Goal: Task Accomplishment & Management: Complete application form

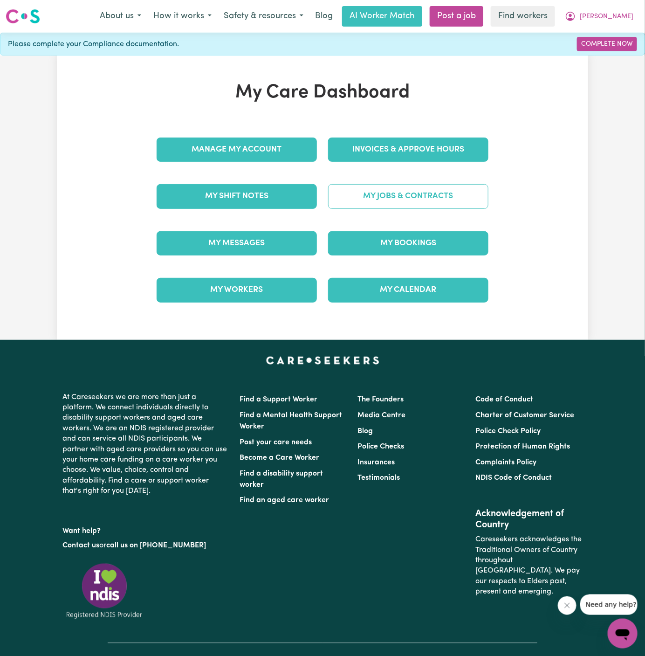
click at [421, 187] on link "My Jobs & Contracts" at bounding box center [408, 196] width 160 height 24
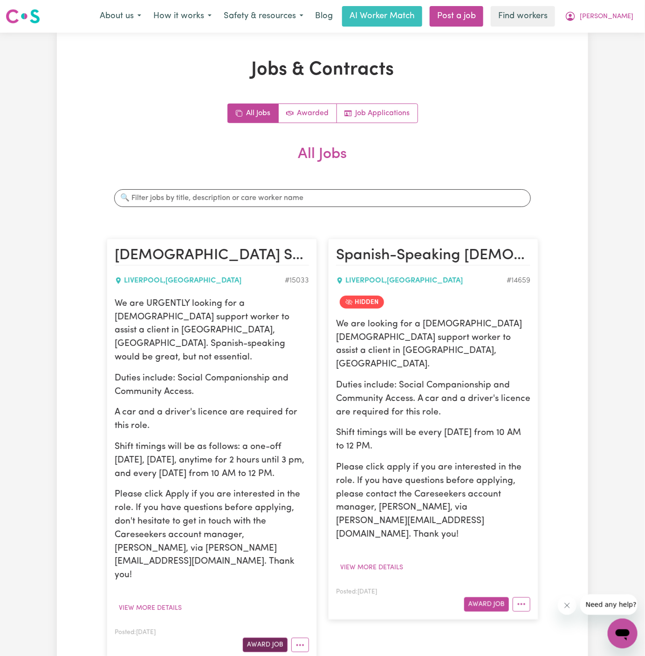
click at [267, 638] on button "Award Job" at bounding box center [265, 645] width 45 height 14
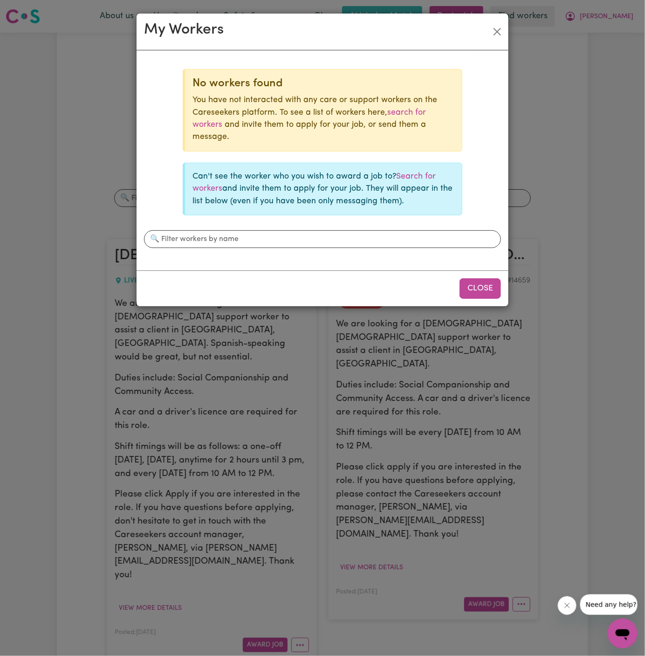
click at [484, 279] on button "Close" at bounding box center [480, 288] width 41 height 21
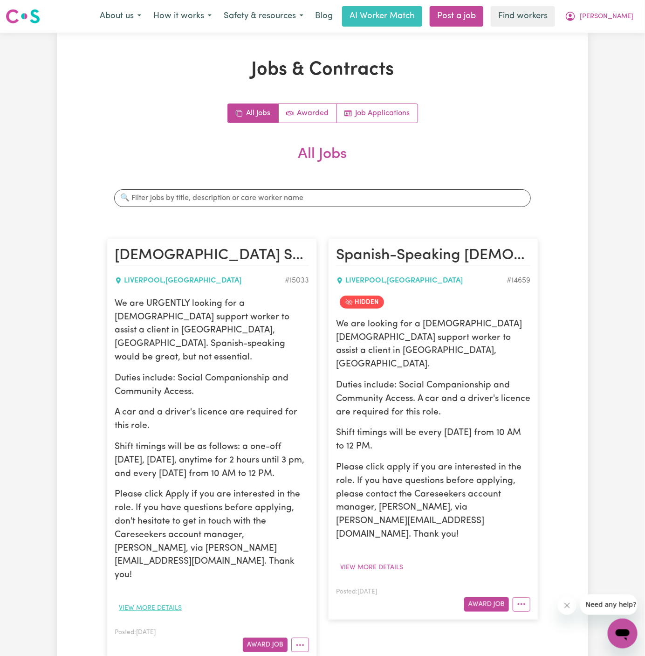
click at [169, 601] on button "View more details" at bounding box center [150, 608] width 71 height 14
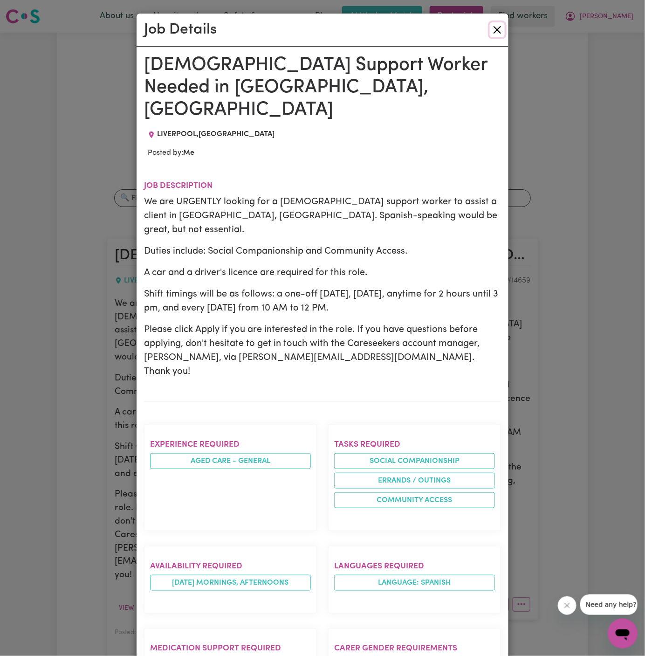
click at [496, 27] on button "Close" at bounding box center [497, 29] width 15 height 15
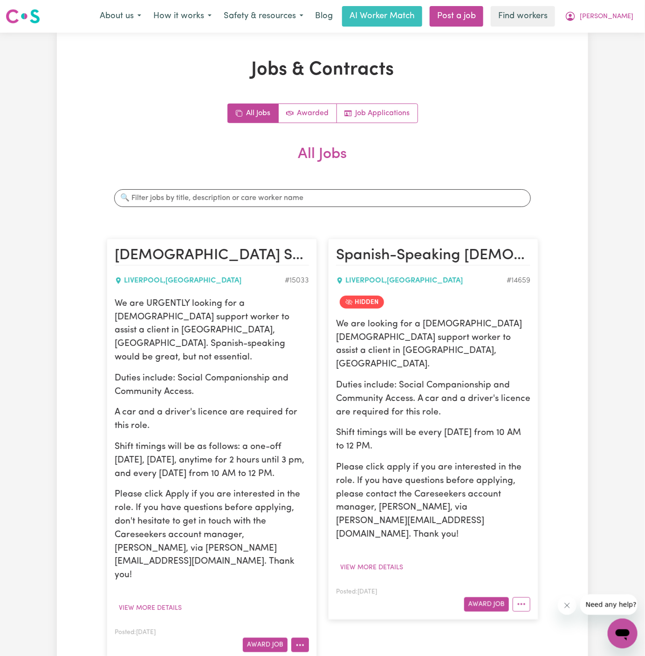
click at [300, 644] on circle "More options" at bounding box center [300, 645] width 2 height 2
click at [331, 596] on link "Edit Job" at bounding box center [329, 605] width 74 height 19
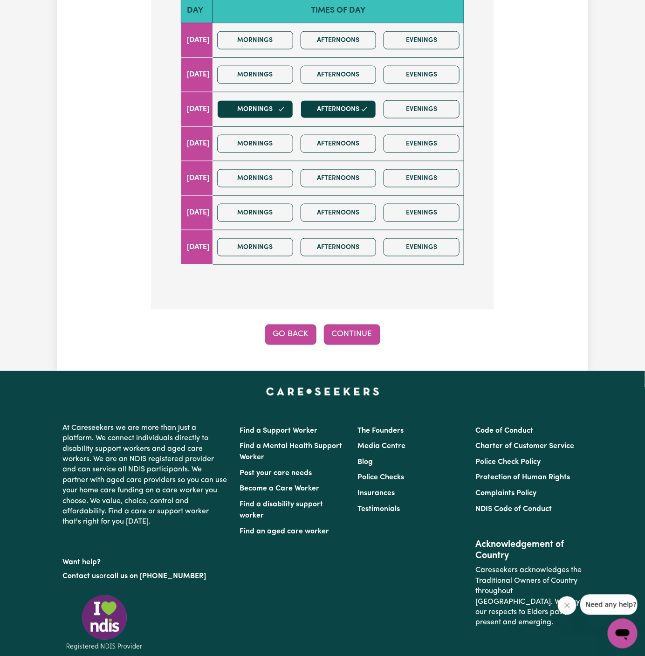
click at [281, 324] on button "Go Back" at bounding box center [290, 334] width 51 height 21
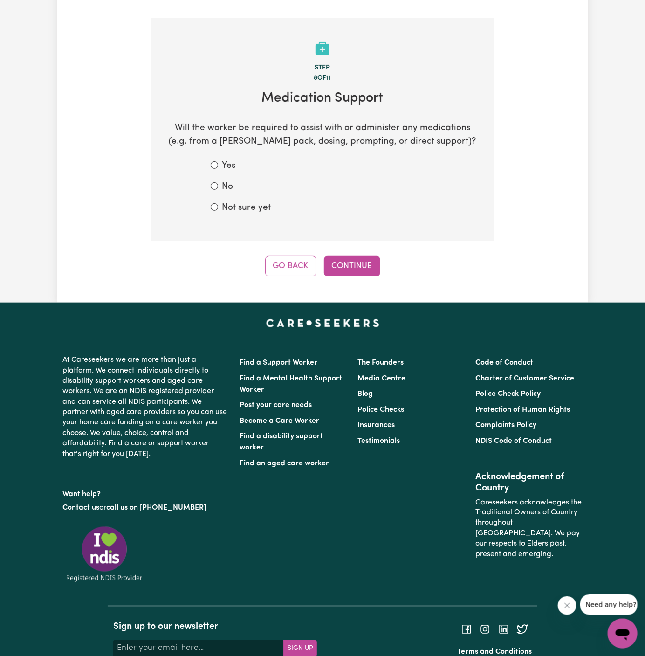
scroll to position [138, 0]
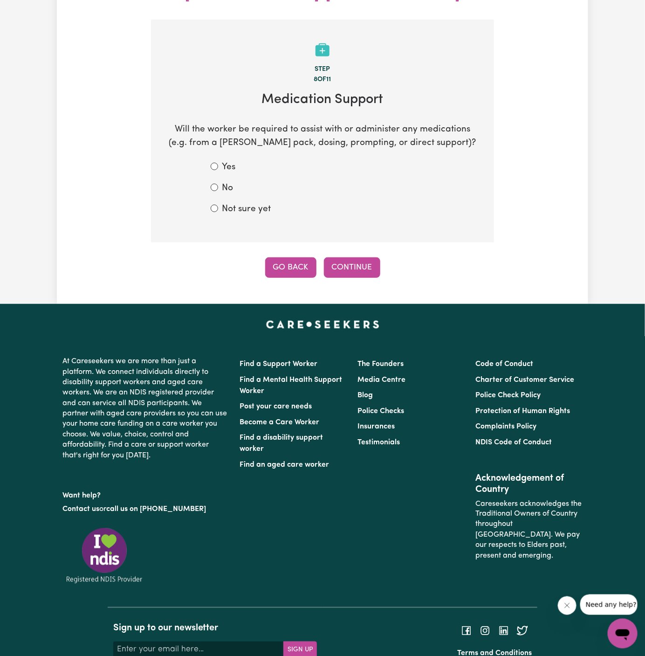
click at [290, 257] on button "Go Back" at bounding box center [290, 267] width 51 height 21
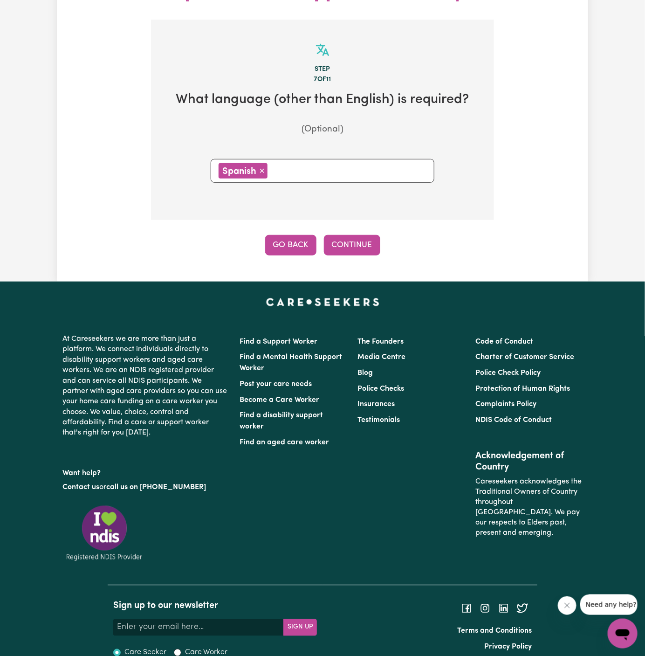
click at [292, 235] on button "Go Back" at bounding box center [290, 245] width 51 height 21
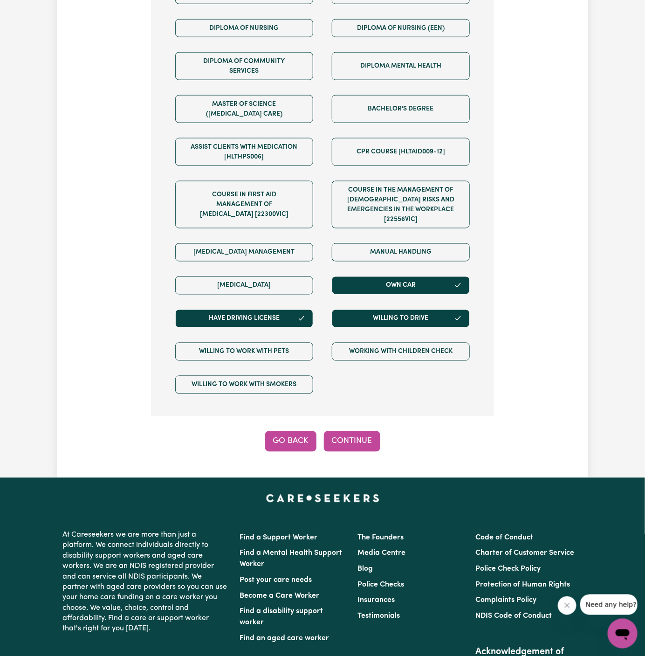
click at [287, 431] on button "Go Back" at bounding box center [290, 441] width 51 height 21
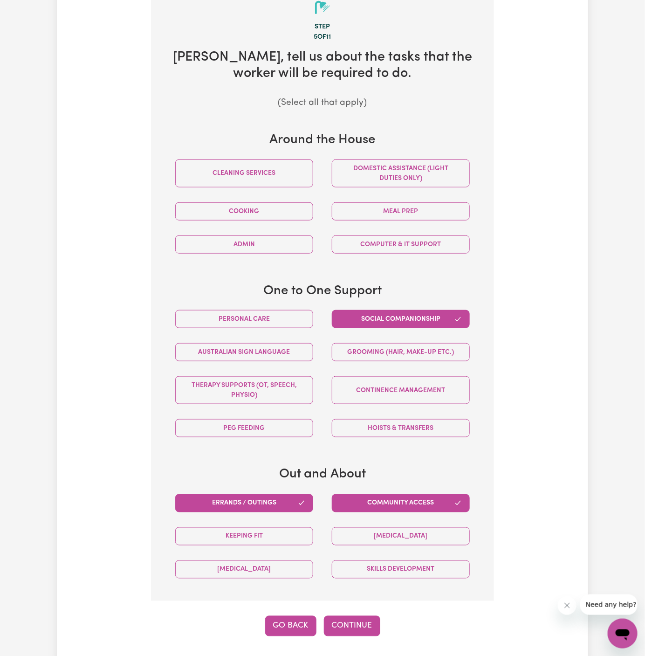
click at [273, 616] on button "Go Back" at bounding box center [290, 626] width 51 height 21
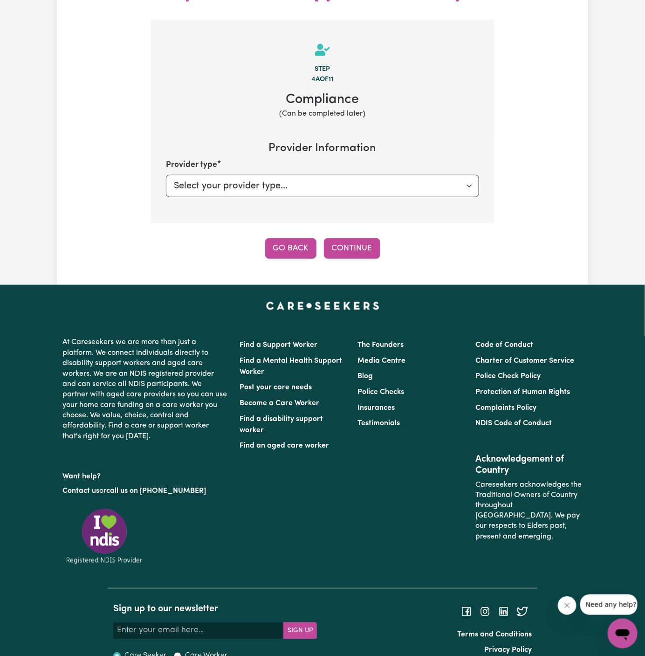
click at [286, 238] on button "Go Back" at bounding box center [290, 248] width 51 height 21
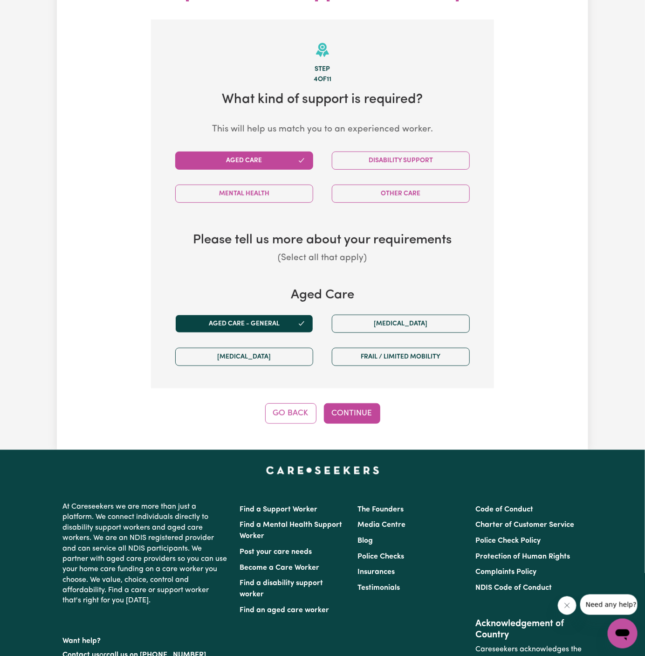
click at [290, 405] on div "Update Job Post Male Support Worker Needed in Liverpool, NSW Step 4 of 11 What …" at bounding box center [322, 172] width 531 height 555
click at [291, 403] on button "Go Back" at bounding box center [290, 413] width 51 height 21
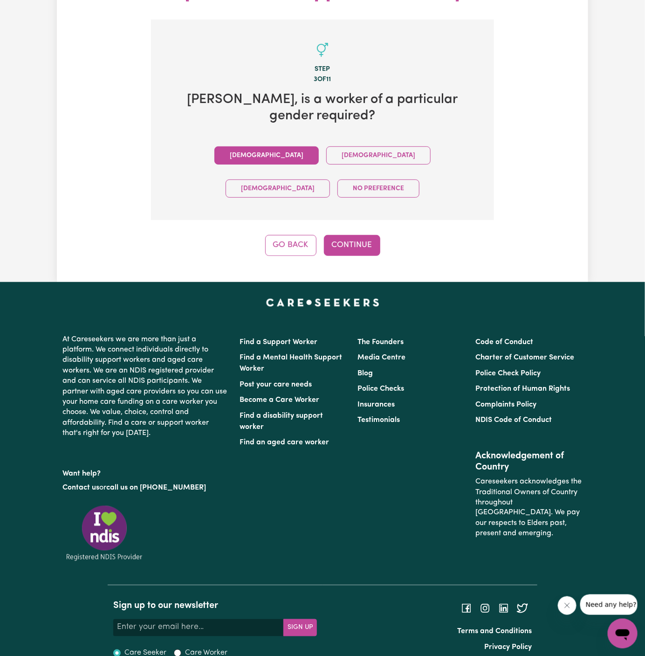
scroll to position [111, 0]
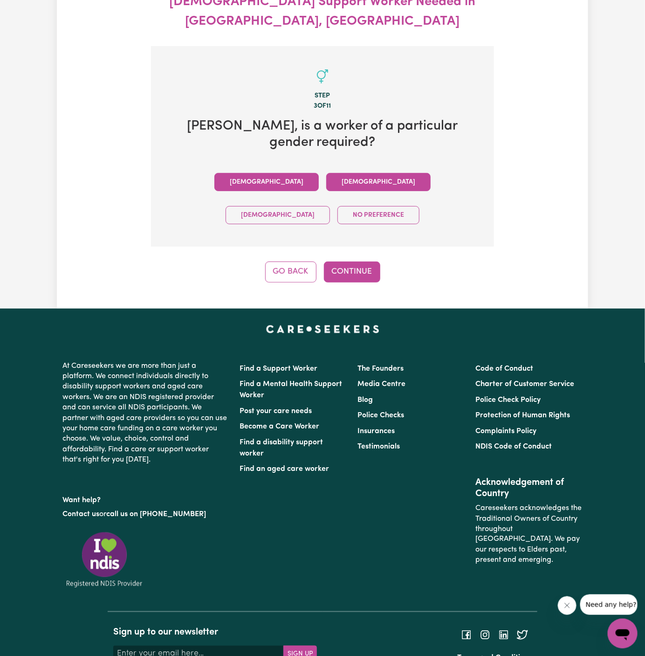
click at [326, 173] on button "Female" at bounding box center [378, 182] width 104 height 18
click at [420, 206] on button "No preference" at bounding box center [378, 215] width 82 height 18
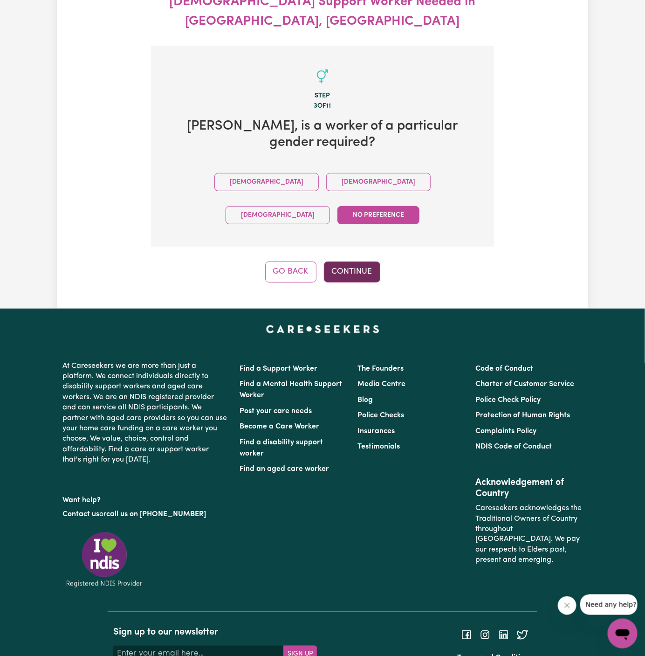
click at [363, 262] on button "Continue" at bounding box center [352, 272] width 56 height 21
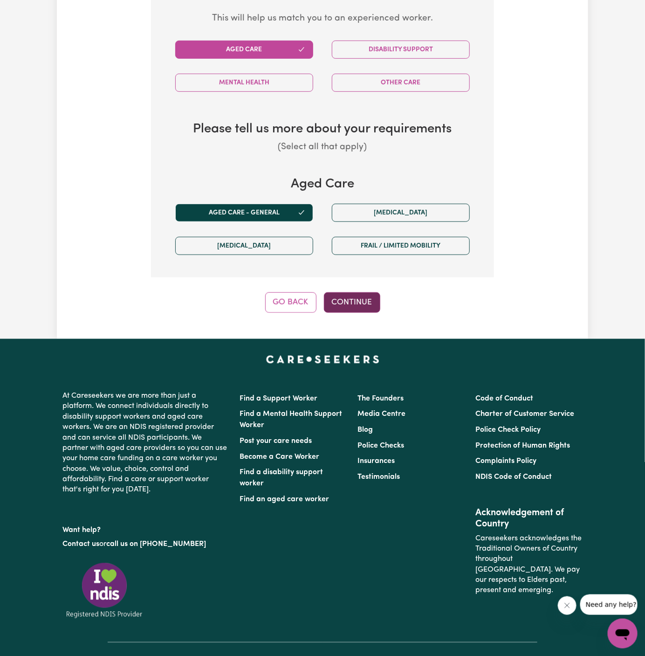
click at [363, 292] on button "Continue" at bounding box center [352, 302] width 56 height 21
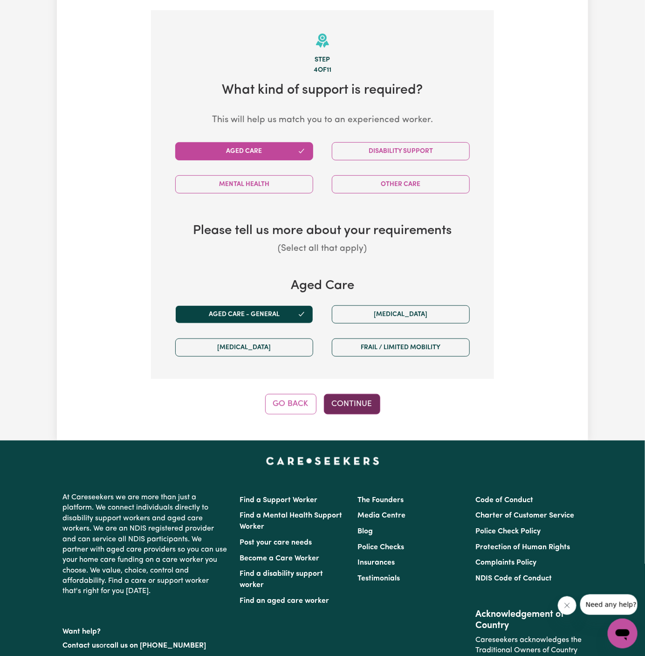
scroll to position [138, 0]
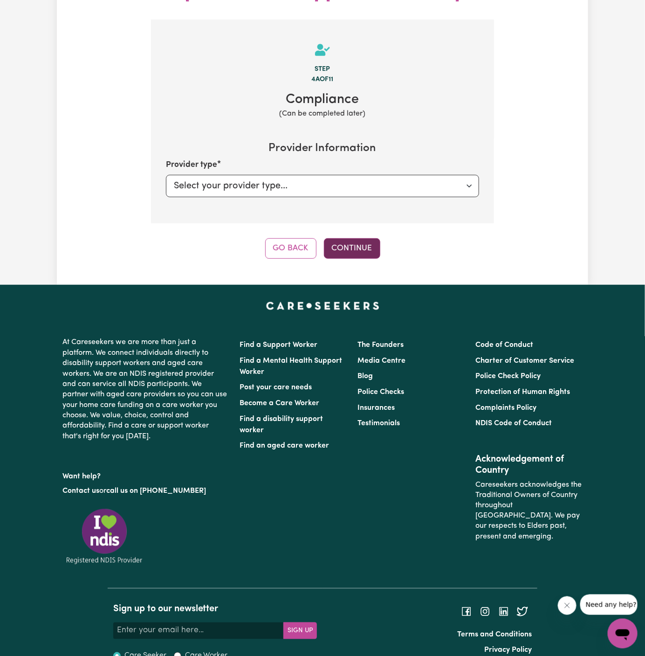
click at [362, 238] on button "Continue" at bounding box center [352, 248] width 56 height 21
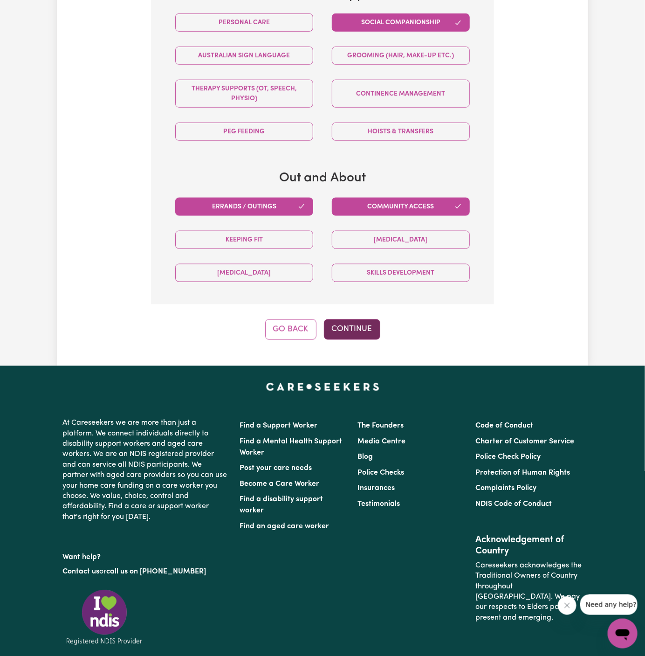
click at [360, 319] on button "Continue" at bounding box center [352, 329] width 56 height 21
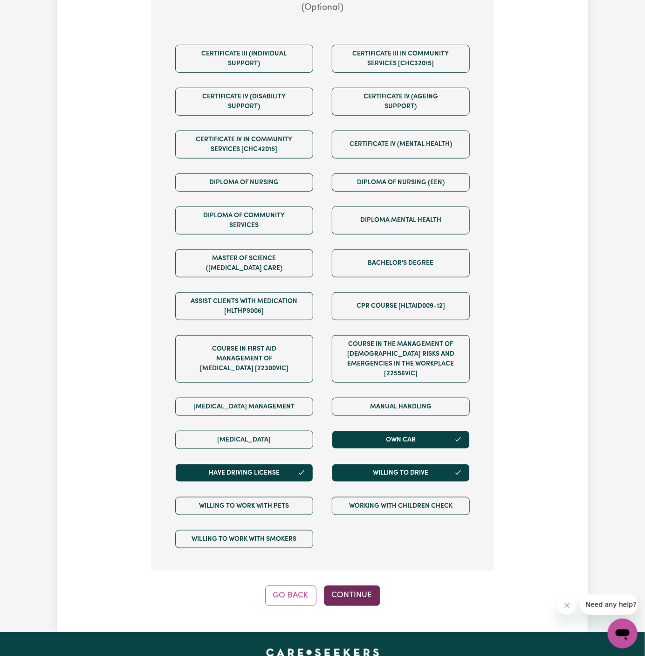
click at [366, 585] on button "Continue" at bounding box center [352, 595] width 56 height 21
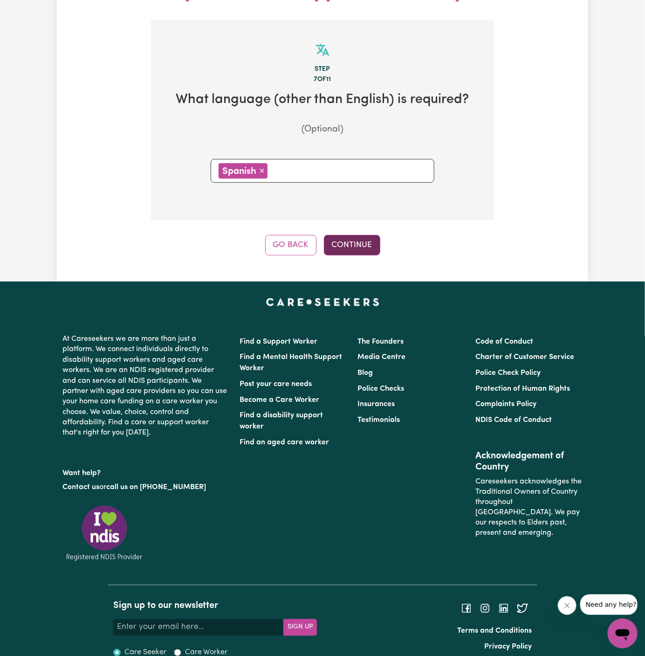
click at [357, 235] on button "Continue" at bounding box center [352, 245] width 56 height 21
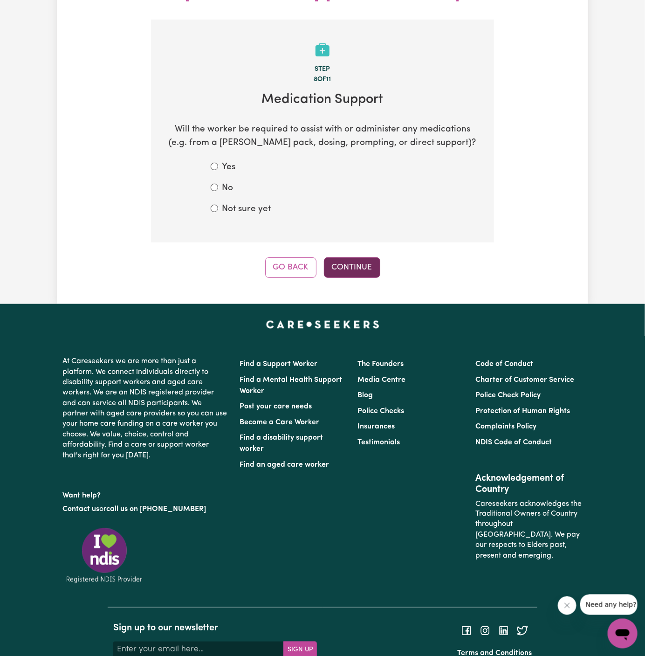
click at [369, 257] on button "Continue" at bounding box center [352, 267] width 56 height 21
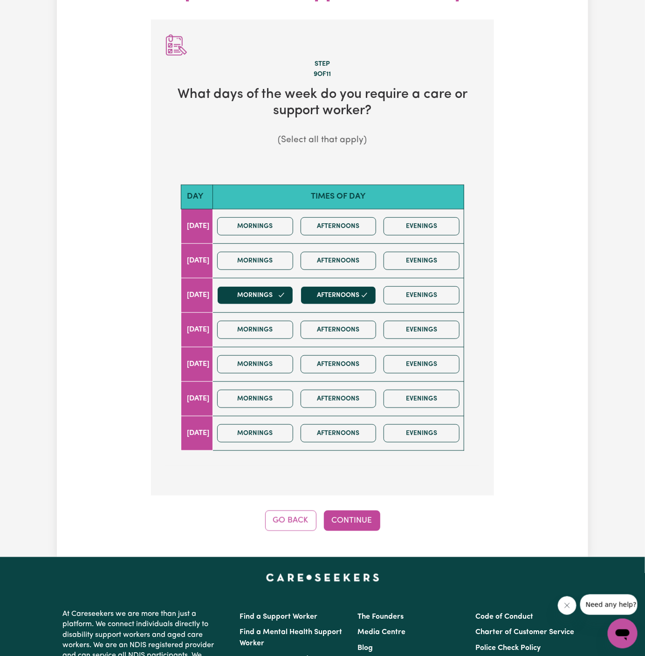
click at [354, 510] on div "Update Job Post Male Support Worker Needed in Liverpool, NSW Step 9 of 11 What …" at bounding box center [322, 226] width 531 height 662
click at [355, 510] on button "Continue" at bounding box center [352, 520] width 56 height 21
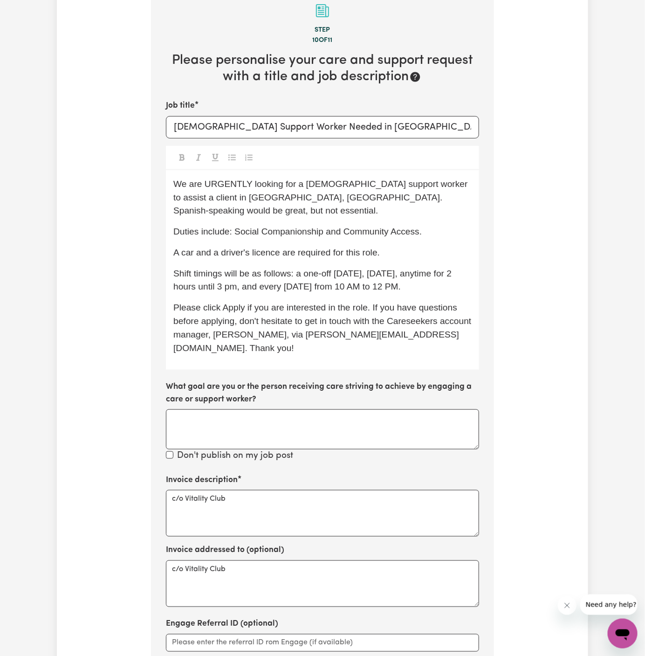
scroll to position [201, 0]
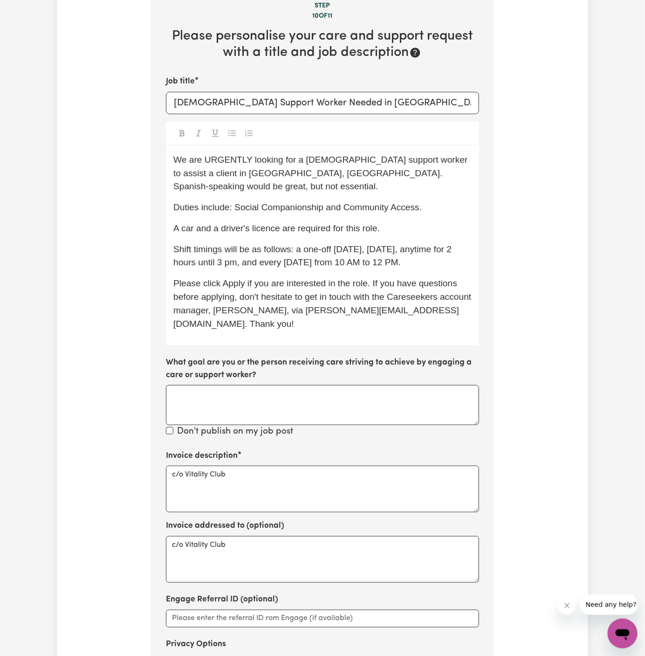
click at [310, 155] on span "We are URGENTLY looking for a male support worker to assist a client in Liverpo…" at bounding box center [321, 173] width 297 height 37
click at [198, 92] on input "Male Support Worker Needed in Liverpool, NSW" at bounding box center [322, 103] width 313 height 22
drag, startPoint x: 197, startPoint y: 82, endPoint x: 172, endPoint y: 82, distance: 25.2
click at [172, 92] on input "Male Support Worker Needed in Liverpool, NSW" at bounding box center [322, 103] width 313 height 22
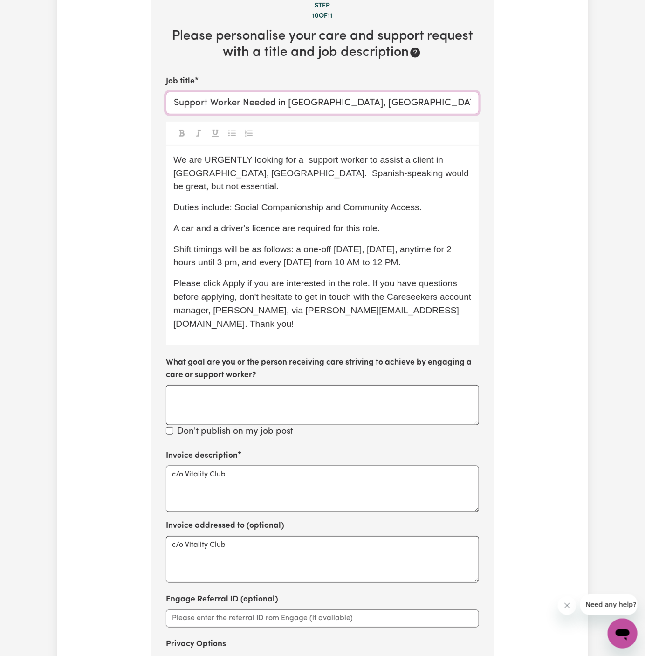
type input "Support Worker Needed in Liverpool, NSW"
click at [308, 155] on span "We are URGENTLY looking for a support worker to assist a client in Liverpool, N…" at bounding box center [322, 173] width 298 height 37
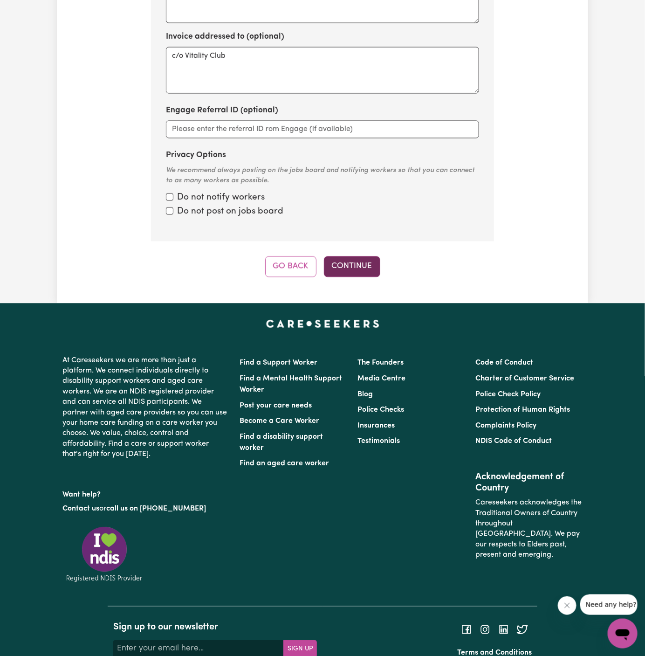
click at [358, 256] on button "Continue" at bounding box center [352, 266] width 56 height 21
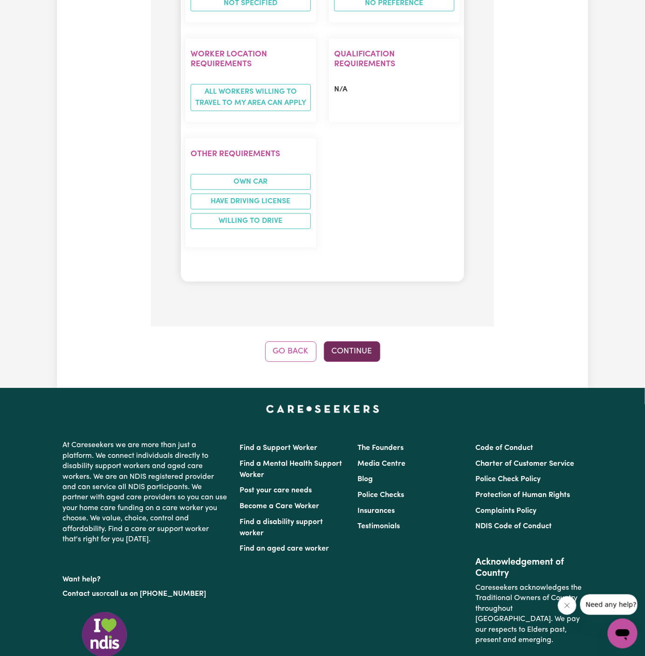
click at [350, 341] on button "Continue" at bounding box center [352, 351] width 56 height 21
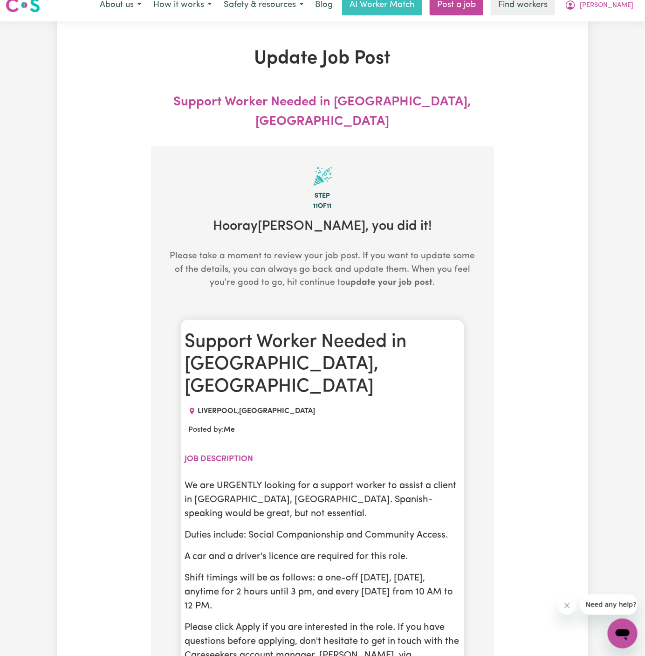
scroll to position [0, 0]
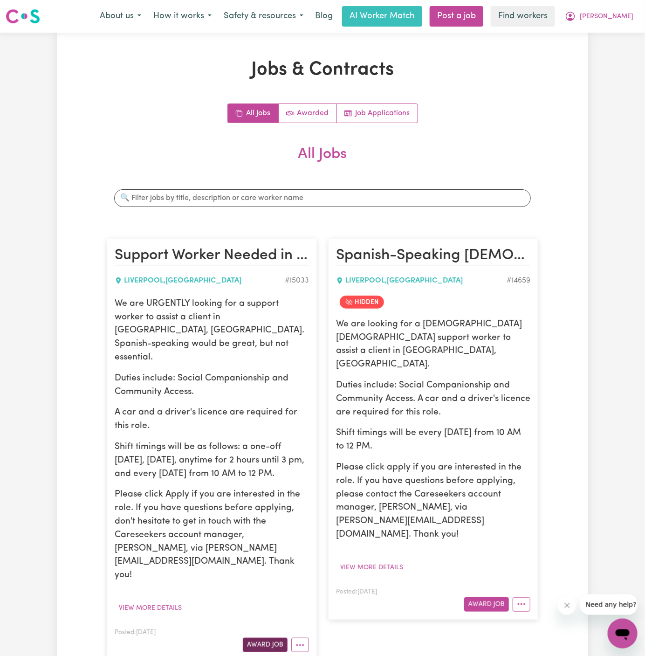
click at [266, 638] on button "Award Job" at bounding box center [265, 645] width 45 height 14
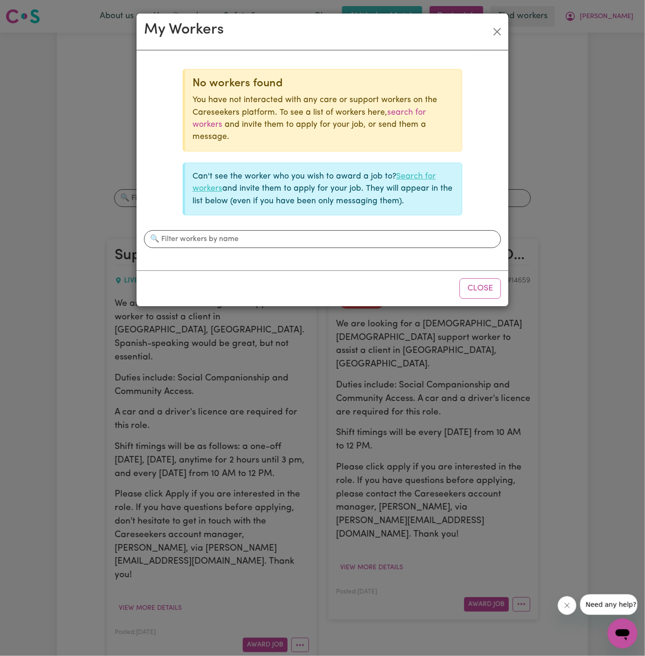
click at [414, 175] on link "Search for workers" at bounding box center [314, 182] width 243 height 20
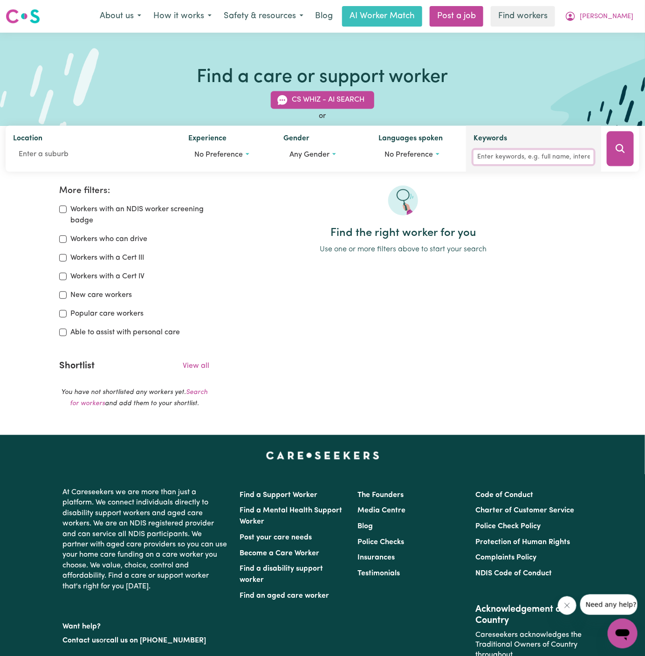
click at [513, 155] on input "Keywords" at bounding box center [534, 157] width 120 height 14
type input "mercy"
click at [624, 157] on button "Search" at bounding box center [620, 148] width 27 height 35
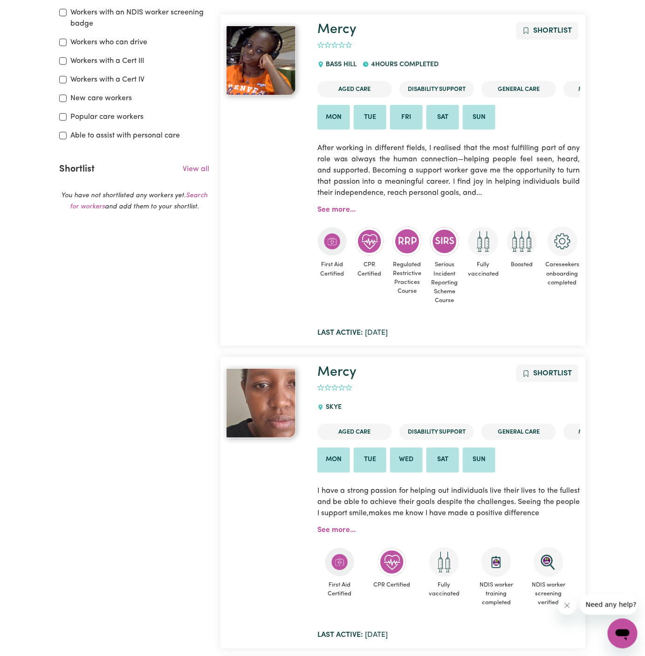
scroll to position [133, 0]
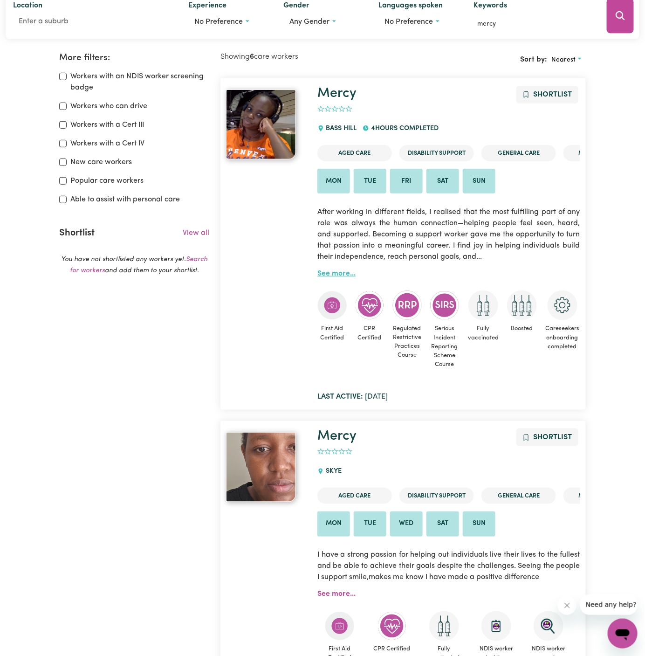
click at [337, 274] on link "See more..." at bounding box center [336, 273] width 38 height 7
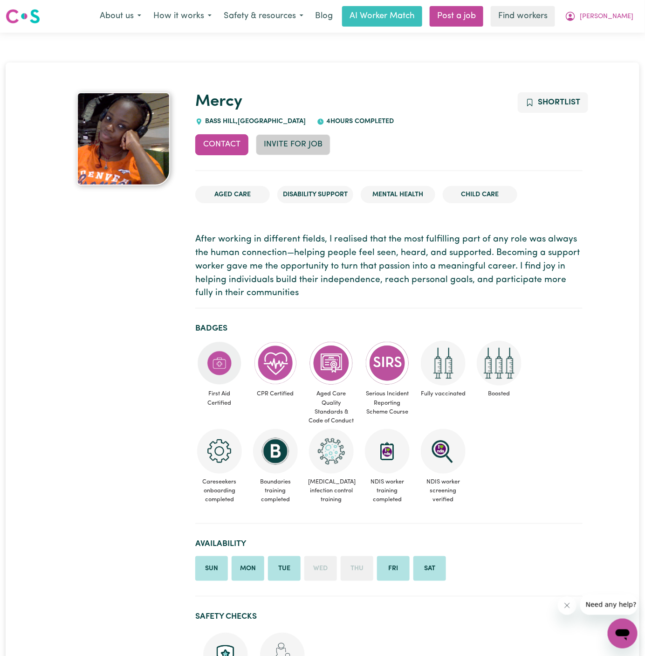
click at [285, 145] on button "Invite for Job" at bounding box center [293, 144] width 75 height 21
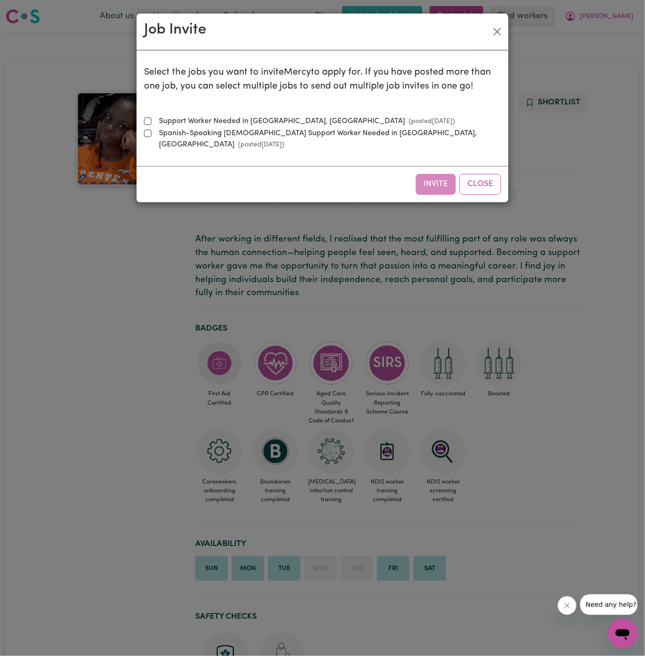
click at [199, 121] on label "Support Worker Needed in Liverpool, NSW (posted Sep 3 2025 )" at bounding box center [305, 121] width 300 height 11
click at [151, 121] on input "Support Worker Needed in Liverpool, NSW (posted Sep 3 2025 )" at bounding box center [147, 120] width 7 height 7
checkbox input "true"
click at [441, 174] on button "Invite" at bounding box center [436, 184] width 40 height 21
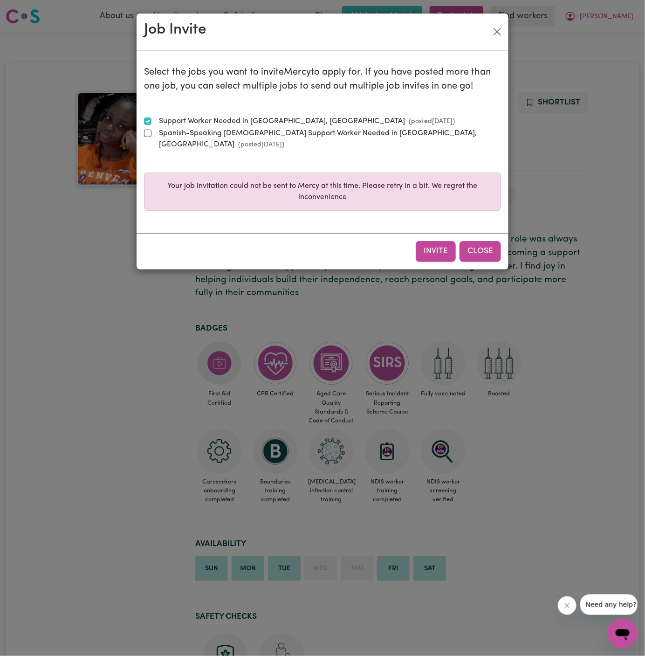
click at [482, 242] on button "Close" at bounding box center [480, 251] width 41 height 21
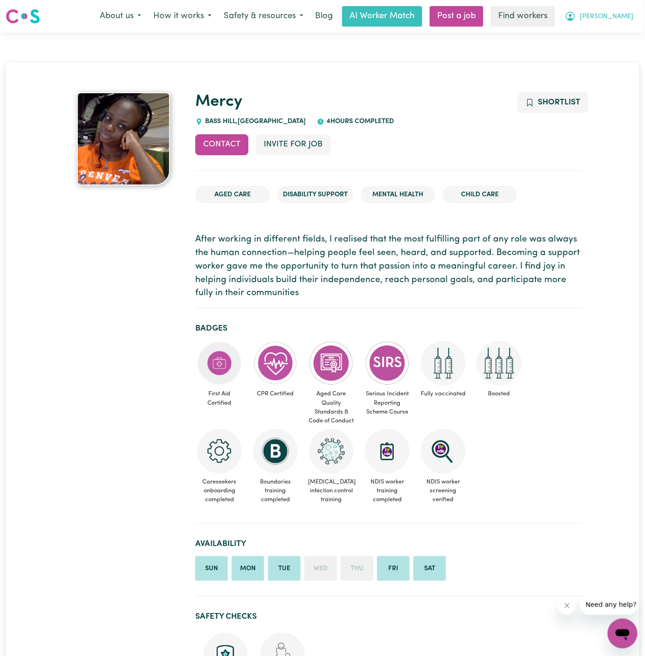
click at [620, 12] on span "[PERSON_NAME]" at bounding box center [607, 17] width 54 height 10
click at [606, 35] on link "My Dashboard" at bounding box center [602, 37] width 74 height 18
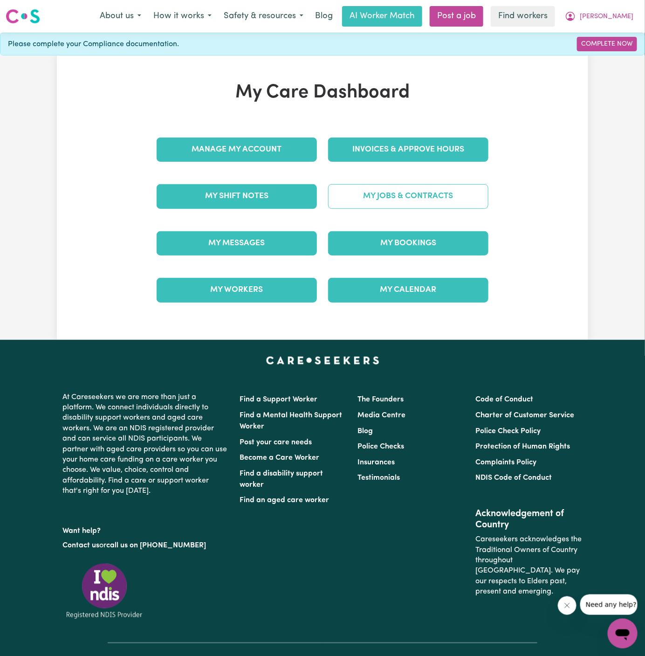
click at [396, 200] on link "My Jobs & Contracts" at bounding box center [408, 196] width 160 height 24
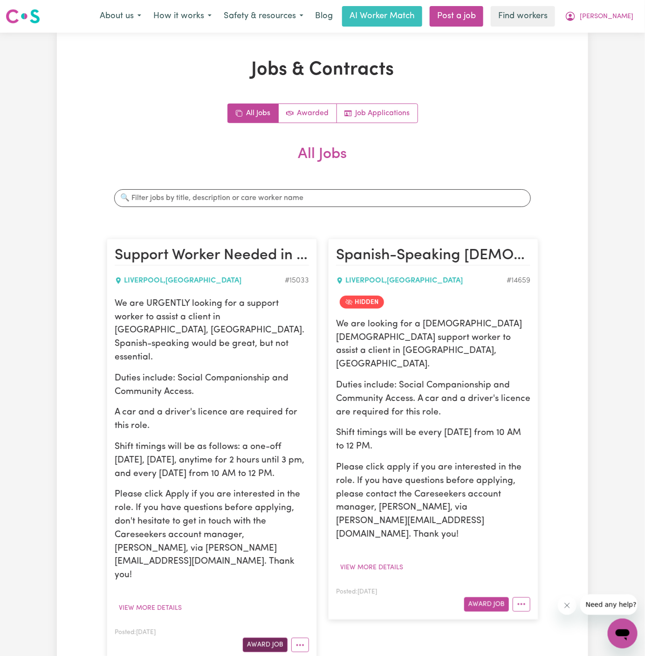
click at [266, 638] on button "Award Job" at bounding box center [265, 645] width 45 height 14
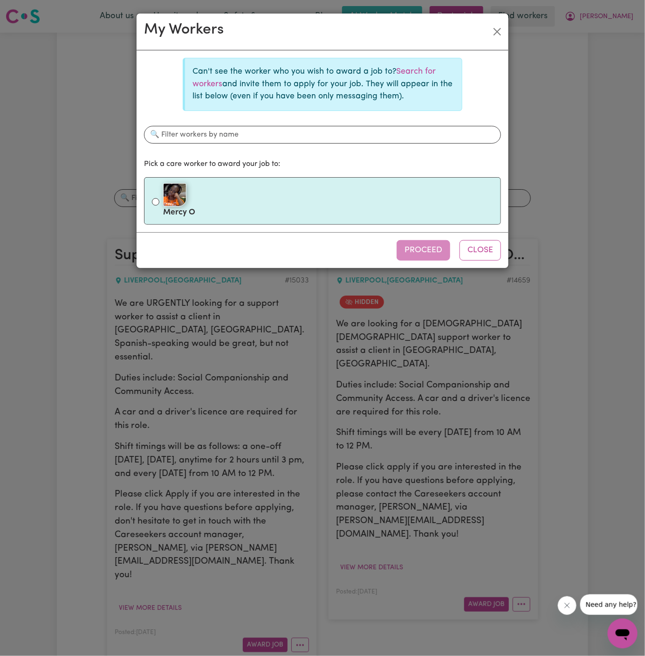
click at [262, 208] on label "Mercy O" at bounding box center [328, 200] width 330 height 39
click at [159, 206] on input "Mercy O" at bounding box center [155, 201] width 7 height 7
radio input "true"
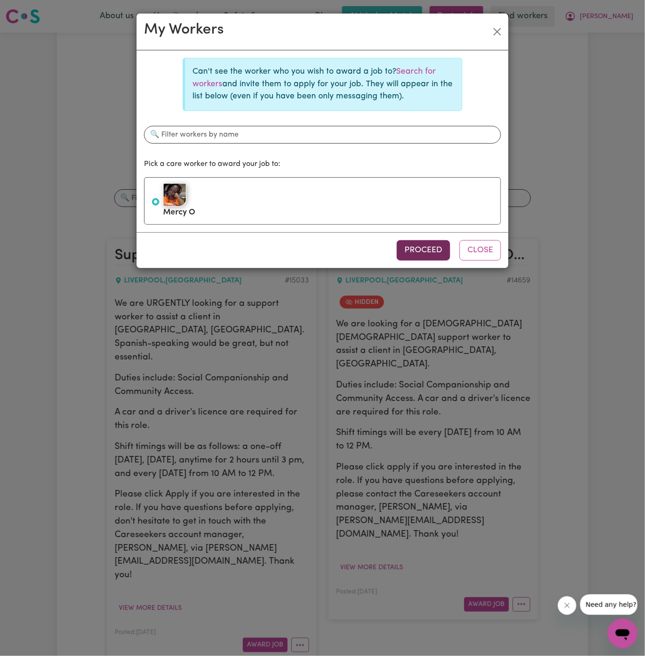
click at [421, 248] on button "Proceed" at bounding box center [424, 250] width 54 height 21
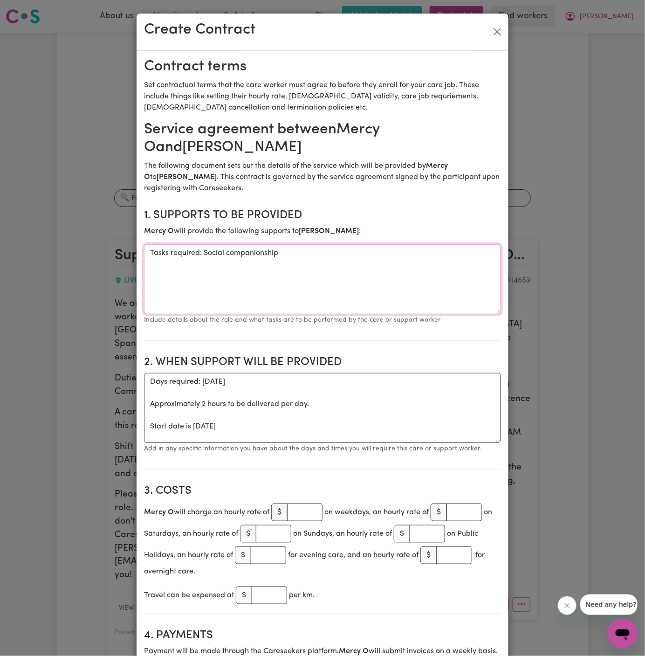
drag, startPoint x: 203, startPoint y: 253, endPoint x: 120, endPoint y: 253, distance: 83.0
click at [120, 253] on div "Create Contract Contract terms Set contractual terms that the care worker must …" at bounding box center [322, 328] width 645 height 656
click at [270, 248] on textarea "Social companionship" at bounding box center [322, 279] width 357 height 70
click at [258, 253] on textarea "Social companionship and communtiy access" at bounding box center [322, 279] width 357 height 70
click at [270, 252] on textarea "Social companionship and communtiy access" at bounding box center [322, 279] width 357 height 70
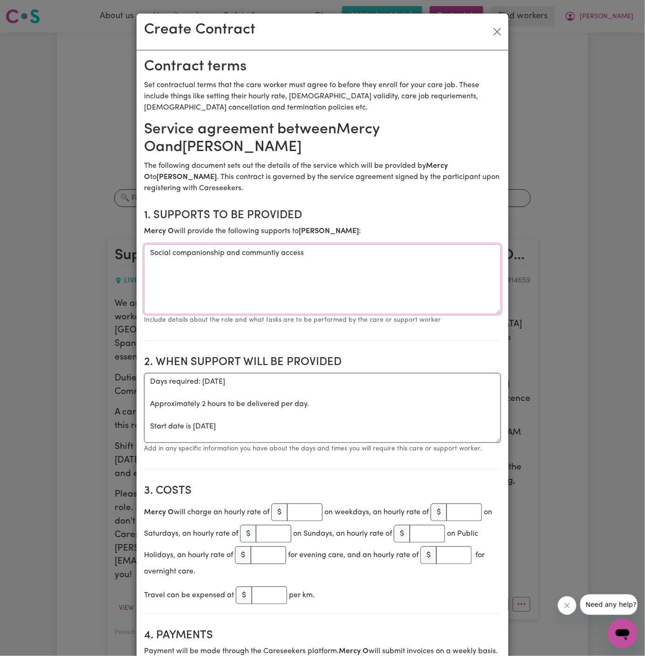
click at [277, 253] on textarea "Social companionship and communtiy access" at bounding box center [322, 279] width 357 height 70
click at [443, 277] on textarea "Social companionship and community access" at bounding box center [322, 279] width 357 height 70
type textarea "Social companionship and community access"
click at [336, 434] on textarea "Days required: wednesday Approximately 2 hours to be delivered per day. Start d…" at bounding box center [322, 408] width 357 height 70
drag, startPoint x: 148, startPoint y: 427, endPoint x: 145, endPoint y: 384, distance: 42.5
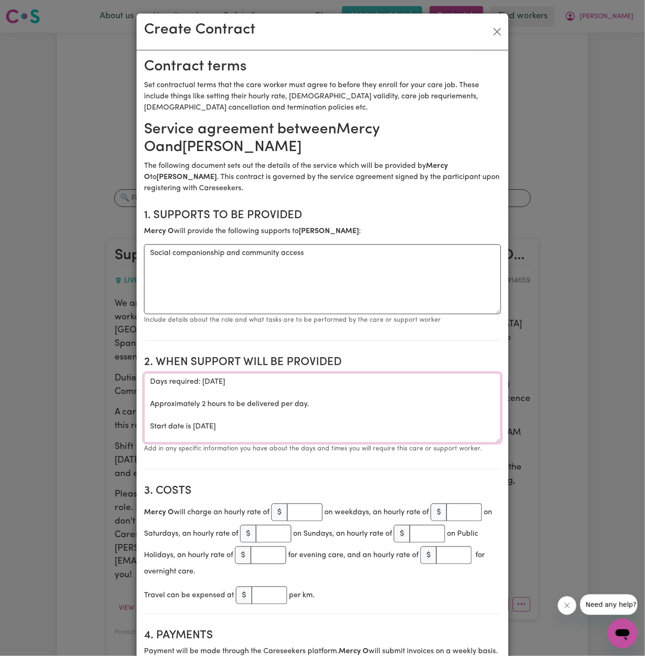
click at [145, 384] on textarea "Days required: wednesday Approximately 2 hours to be delivered per day. Start d…" at bounding box center [322, 408] width 357 height 70
click at [246, 387] on textarea "Start date is Wednesday 3 September 2025" at bounding box center [322, 408] width 357 height 70
click at [227, 387] on textarea "Start date is Wednesday 3 September 2025" at bounding box center [322, 408] width 357 height 70
click at [220, 381] on textarea "Start date is Wednesday 3 September 2025" at bounding box center [322, 408] width 357 height 70
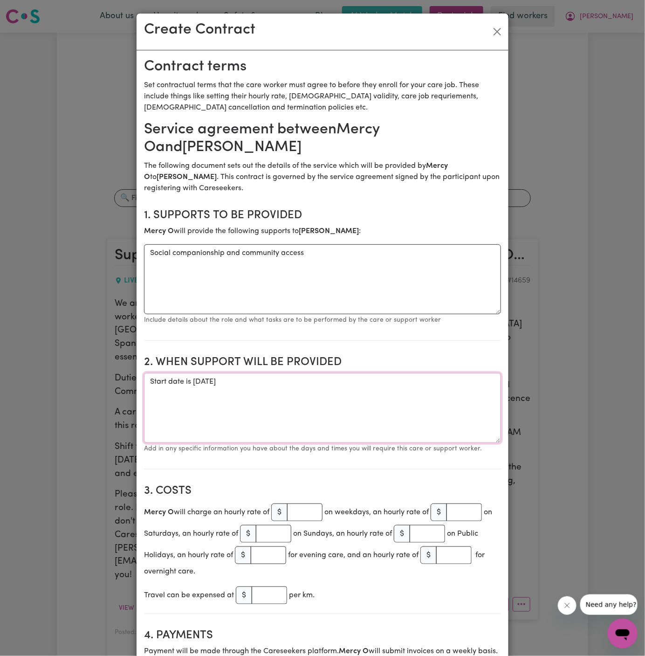
click at [220, 381] on textarea "Start date is Wednesday 3 September 2025" at bounding box center [322, 408] width 357 height 70
click at [297, 391] on textarea "Start date is Wednesday 3 September 2025" at bounding box center [322, 408] width 357 height 70
click at [331, 379] on textarea "Start date is Wednesday 3 September 2025" at bounding box center [322, 408] width 357 height 70
type textarea "Start date is Wednesday 3 September 2025 from 1 pm to 3 pm (one-off)"
click at [302, 510] on input "number" at bounding box center [304, 512] width 35 height 18
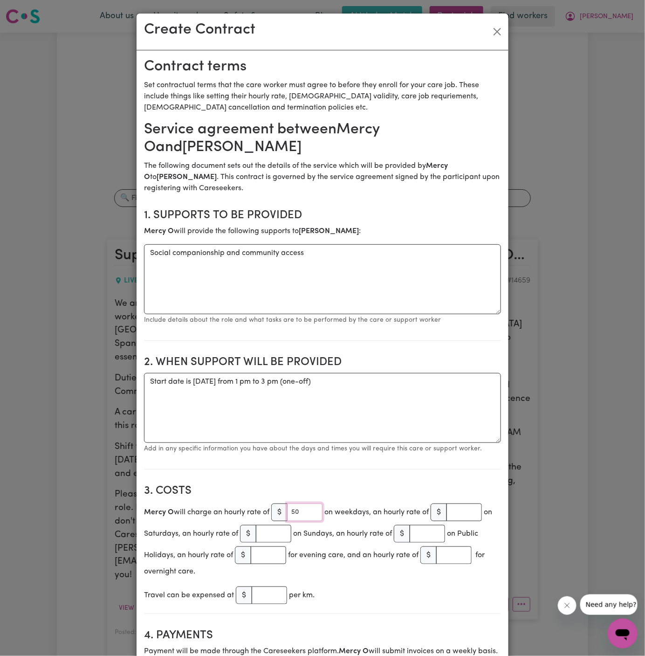
type input "50"
click at [332, 481] on section "3. Costs Mercy O will charge an hourly rate of $ 50 on weekdays, an hourly rate…" at bounding box center [322, 545] width 357 height 137
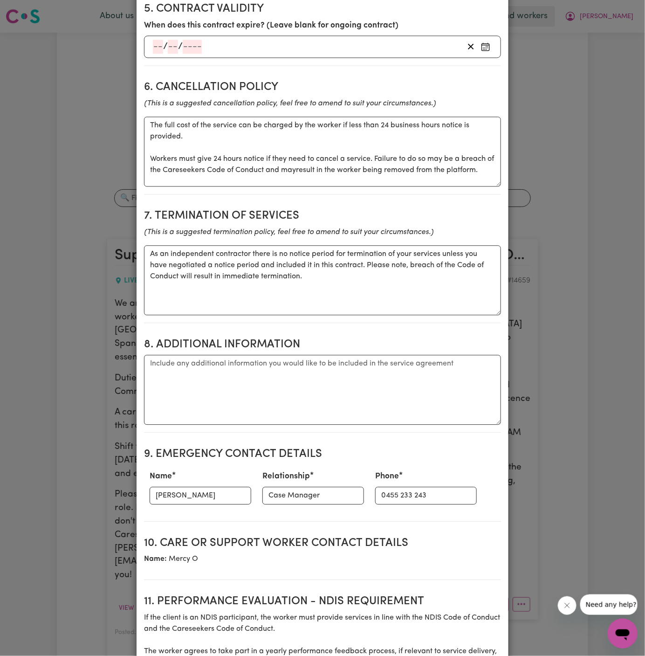
scroll to position [718, 0]
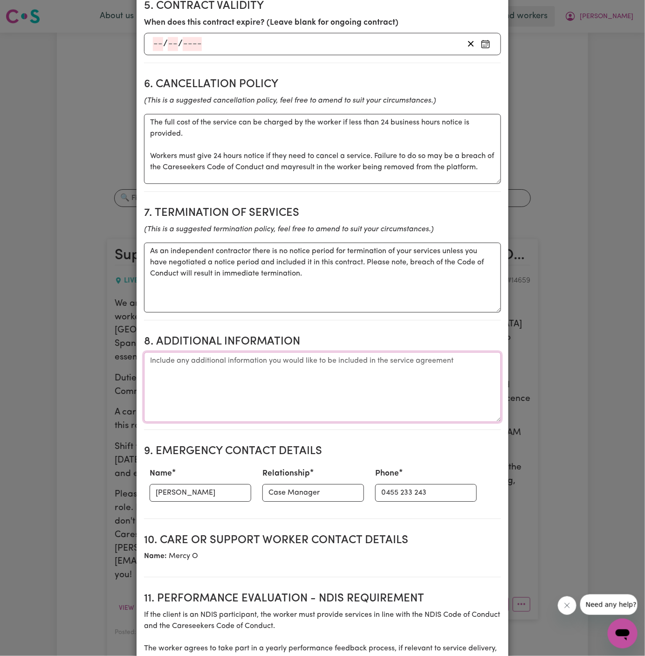
click at [272, 364] on textarea "Additional information" at bounding box center [322, 387] width 357 height 70
paste textarea "21/63-65 Bathurst Street, Liverpool NSW 2170"
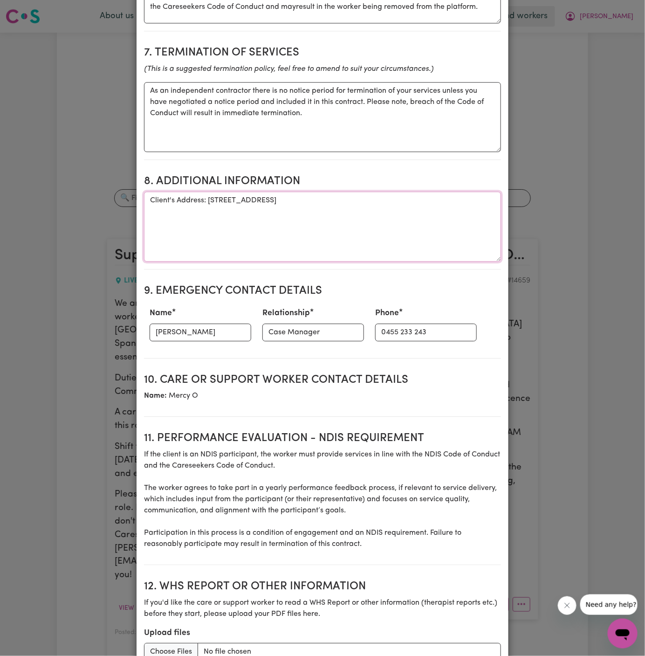
scroll to position [880, 0]
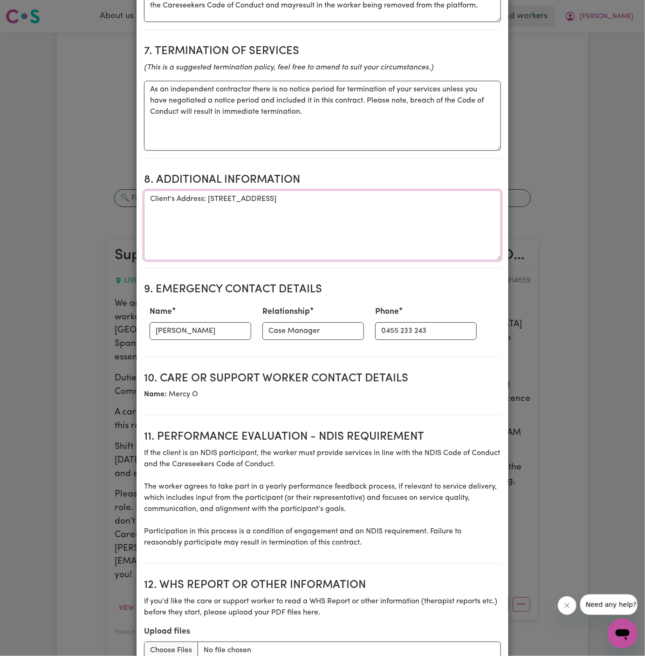
type textarea "Client's Address: 21/63-65 Bathurst Street, Liverpool NSW 2170"
click at [201, 329] on input "Kim Nguyen" at bounding box center [201, 331] width 102 height 18
type input "Vitality Club"
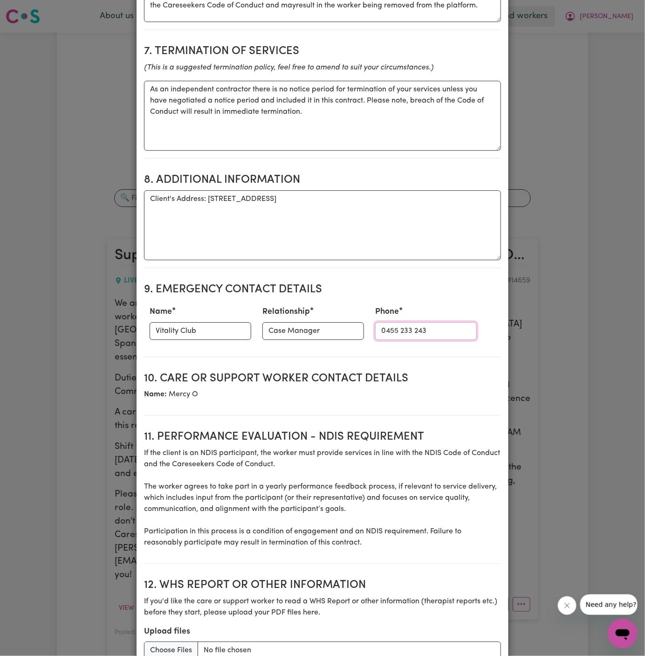
click at [375, 330] on input "0455 233 243" at bounding box center [426, 331] width 102 height 18
click at [392, 322] on input "0455 233 243" at bounding box center [426, 331] width 102 height 18
paste input "281032037"
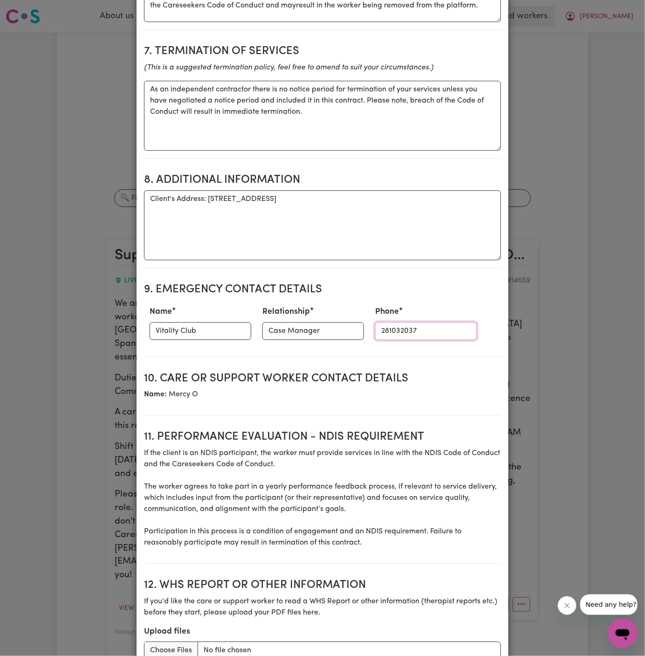
type input "281032037"
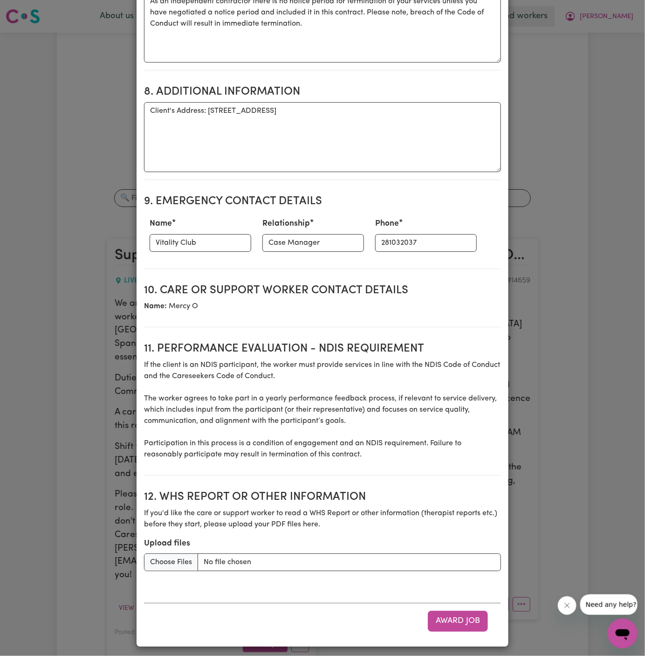
scroll to position [944, 0]
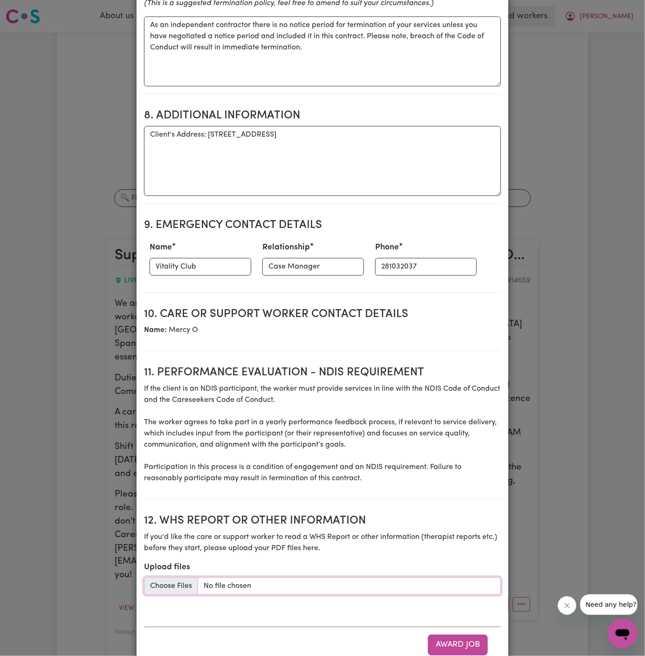
click at [176, 577] on input "Upload files" at bounding box center [322, 586] width 357 height 18
type input "C:\fakepath\Lucinda_Arteaga_Care_Plan_for_Workers_20250903.docx"
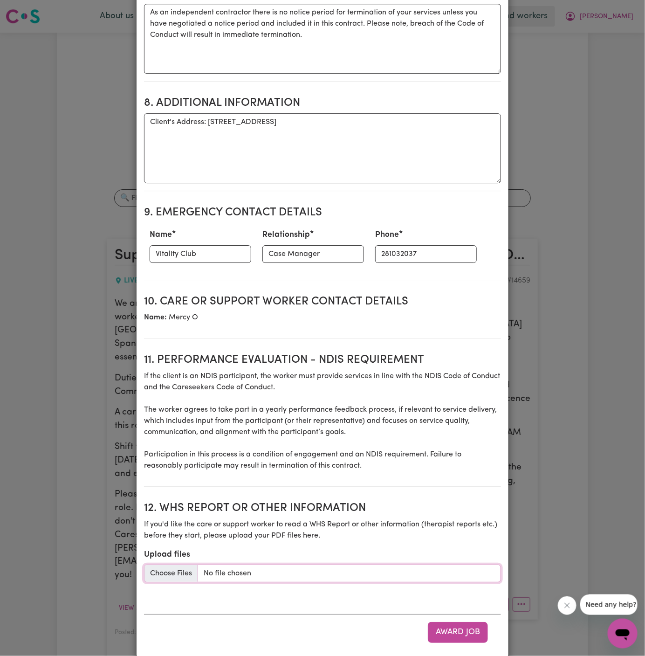
scroll to position [968, 0]
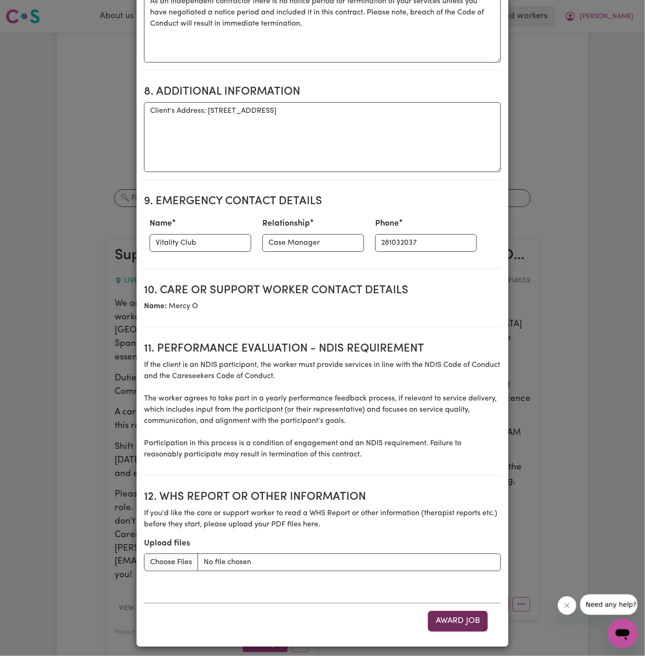
click at [475, 612] on button "Award Job" at bounding box center [458, 621] width 60 height 21
type textarea "Tasks required: Social companionship"
type textarea "Days required: wednesday Approximately 2 hours to be delivered per day. Start d…"
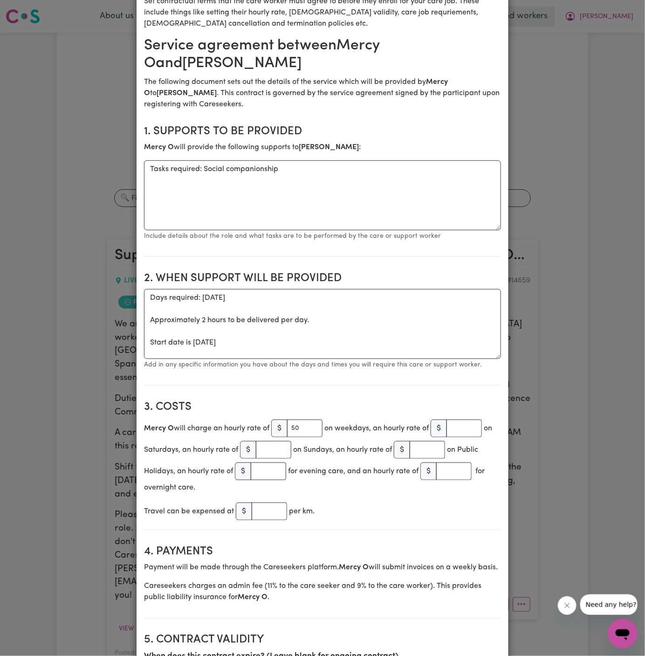
scroll to position [0, 0]
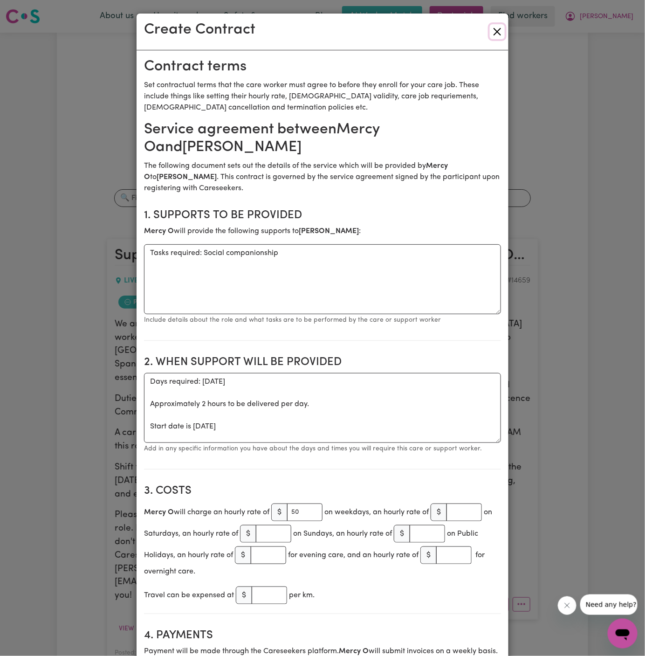
click at [499, 33] on button "Close" at bounding box center [497, 31] width 15 height 15
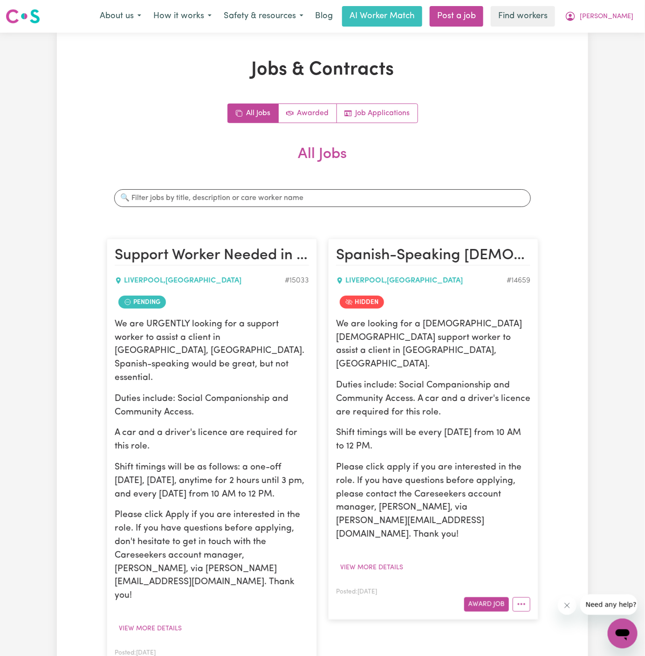
click at [305, 655] on button "More options" at bounding box center [300, 665] width 18 height 14
click at [347, 579] on link "Hide Job" at bounding box center [337, 588] width 90 height 19
click at [303, 655] on icon "More options" at bounding box center [300, 665] width 9 height 9
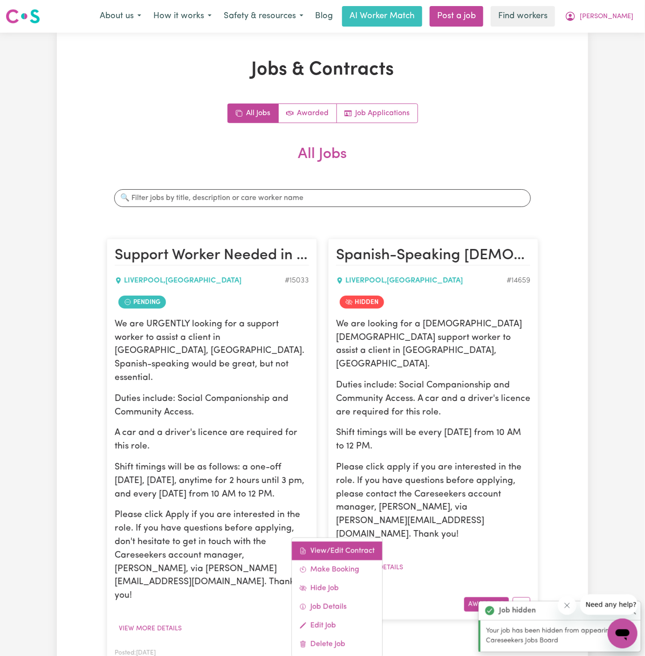
click at [353, 542] on link "View/Edit Contract" at bounding box center [337, 551] width 90 height 19
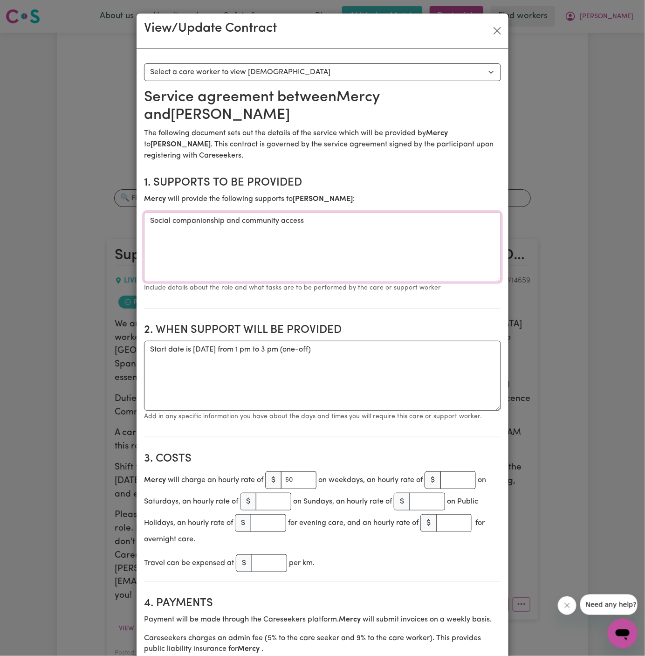
click at [221, 225] on textarea "Social companionship and community access" at bounding box center [322, 247] width 357 height 70
click at [369, 245] on textarea "Social companionship and community access" at bounding box center [322, 247] width 357 height 70
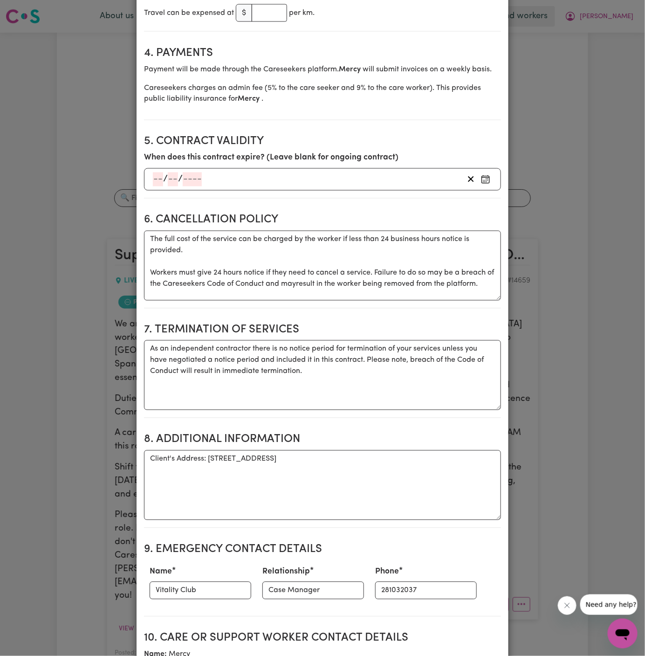
scroll to position [551, 0]
drag, startPoint x: 206, startPoint y: 456, endPoint x: 471, endPoint y: 453, distance: 265.2
click at [471, 453] on textarea "Client's Address: 21/63-65 Bathurst Street, Liverpool NSW 2170" at bounding box center [322, 484] width 357 height 70
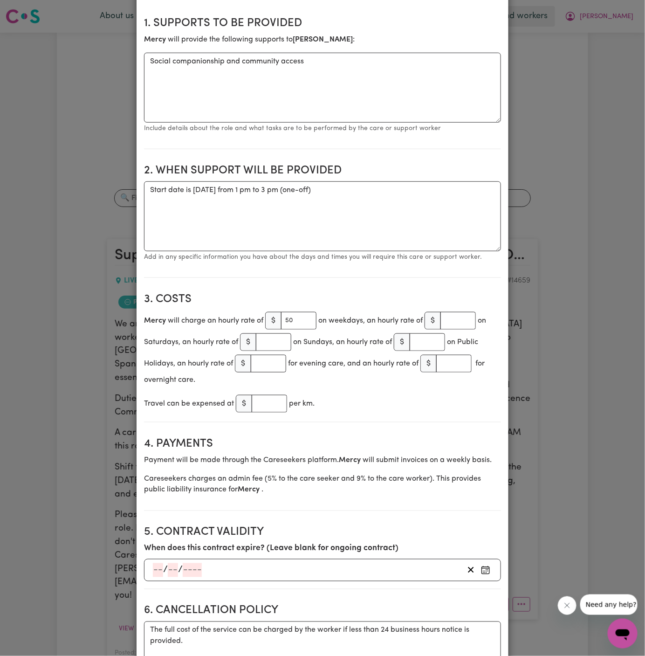
scroll to position [160, 0]
click at [229, 191] on textarea "Start date is Wednesday 3 September 2025 from 1 pm to 3 pm (one-off)" at bounding box center [322, 216] width 357 height 70
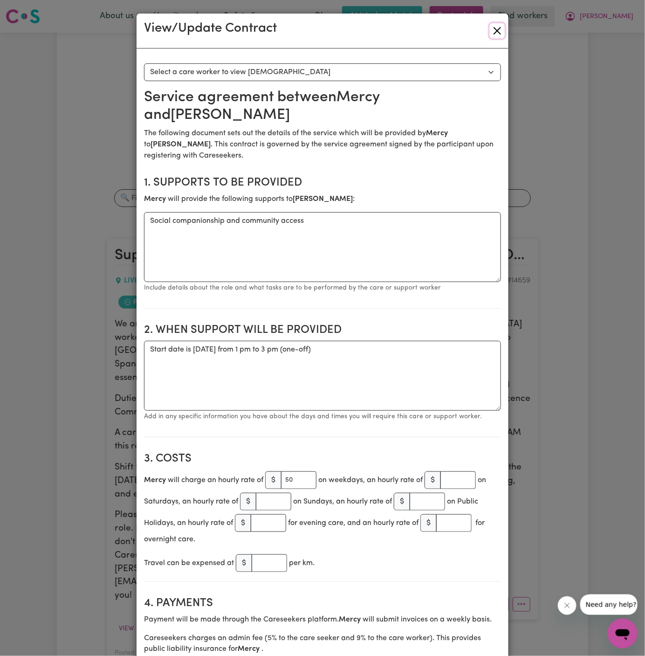
click at [498, 30] on button "Close" at bounding box center [497, 30] width 15 height 15
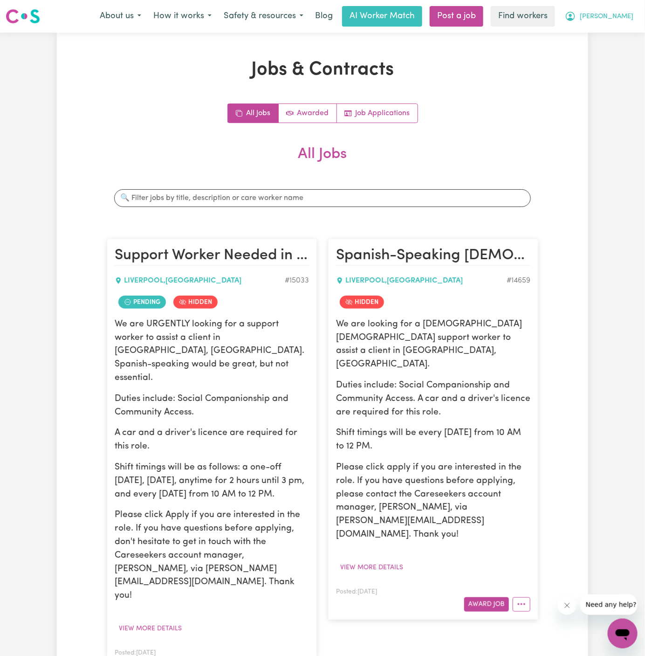
click at [631, 12] on span "[PERSON_NAME]" at bounding box center [607, 17] width 54 height 10
click at [617, 32] on link "My Dashboard" at bounding box center [602, 37] width 74 height 18
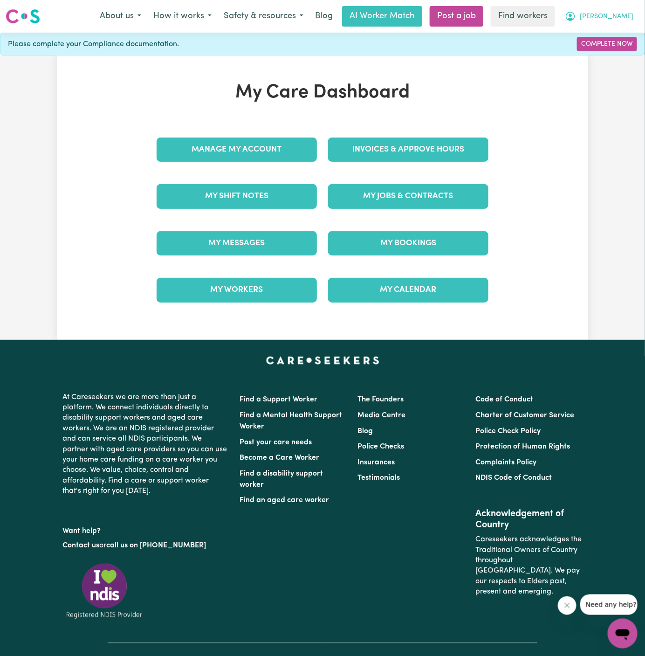
click at [618, 17] on span "[PERSON_NAME]" at bounding box center [607, 17] width 54 height 10
click at [613, 55] on link "Logout" at bounding box center [602, 54] width 74 height 18
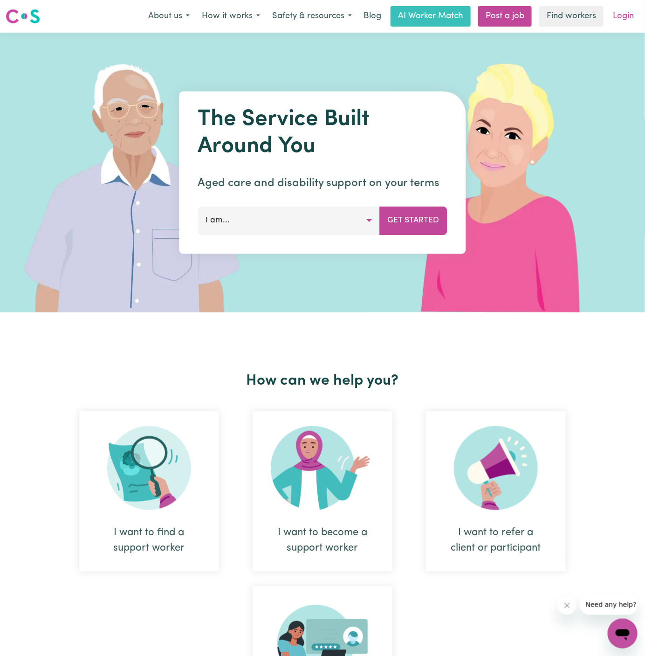
click at [630, 19] on link "Login" at bounding box center [623, 16] width 32 height 21
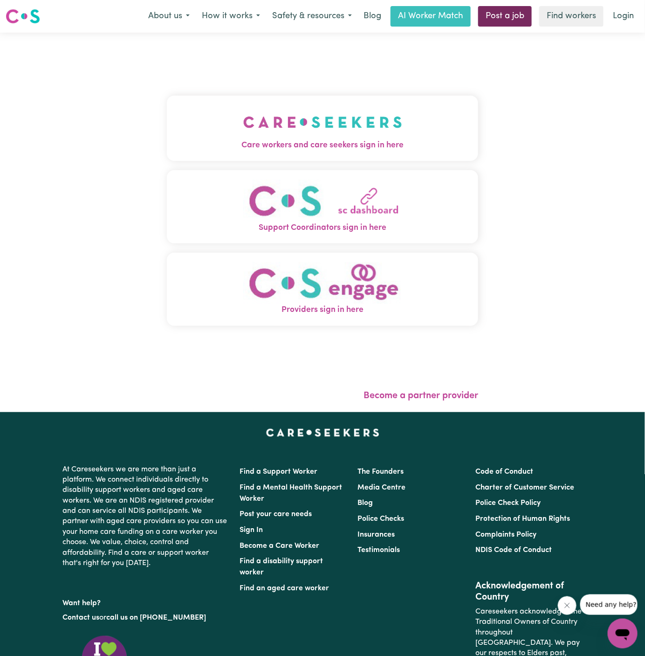
click at [492, 20] on link "Post a job" at bounding box center [505, 16] width 54 height 21
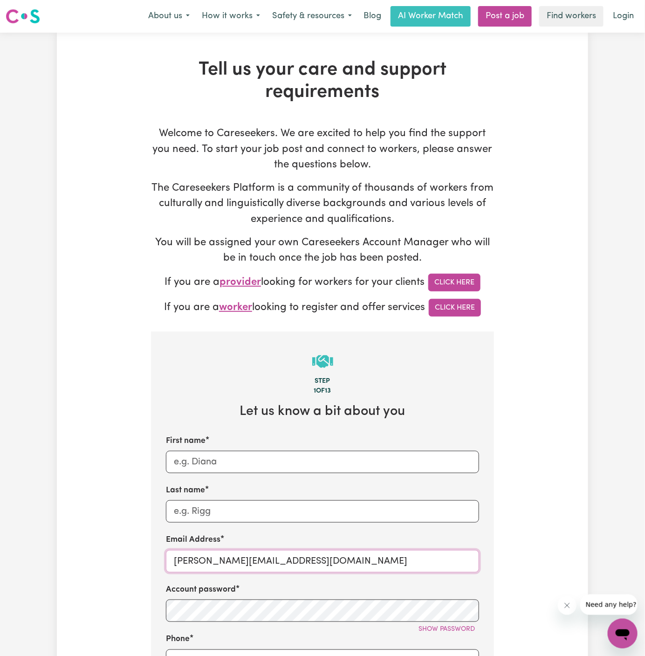
drag, startPoint x: 199, startPoint y: 562, endPoint x: 305, endPoint y: 555, distance: 106.5
click at [305, 555] on input "[PERSON_NAME][EMAIL_ADDRESS][DOMAIN_NAME]" at bounding box center [322, 561] width 313 height 22
click at [299, 553] on input "[PERSON_NAME][EMAIL_ADDRESS][DOMAIN_NAME]" at bounding box center [322, 561] width 313 height 22
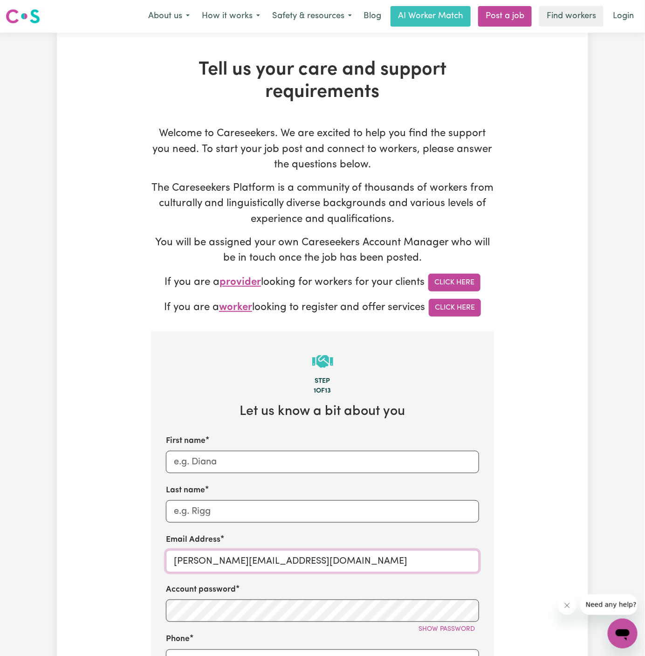
paste input "ClientHornsbyKNC"
drag, startPoint x: 238, startPoint y: 563, endPoint x: 138, endPoint y: 563, distance: 100.2
click at [138, 563] on div "Tell us your care and support requirements Welcome to Careseekers. We are excit…" at bounding box center [322, 563] width 531 height 1009
type input "ClientHornsbyKNC@careseekers.com.au"
click at [197, 463] on input "First name" at bounding box center [322, 462] width 313 height 22
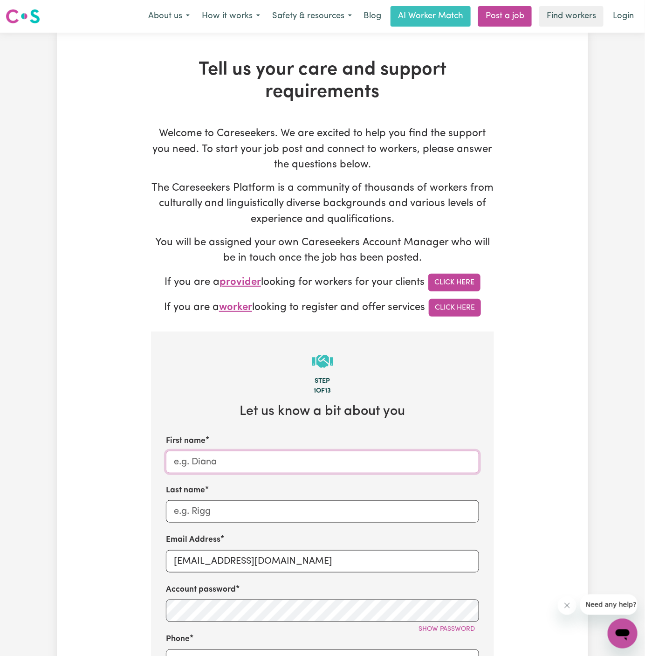
paste input "ClientHornsby"
click at [202, 460] on input "ClientHornsby" at bounding box center [322, 462] width 313 height 22
type input "Client Hornsby"
click at [205, 494] on label "Last name" at bounding box center [185, 490] width 39 height 12
click at [205, 500] on input "Last name" at bounding box center [322, 511] width 313 height 22
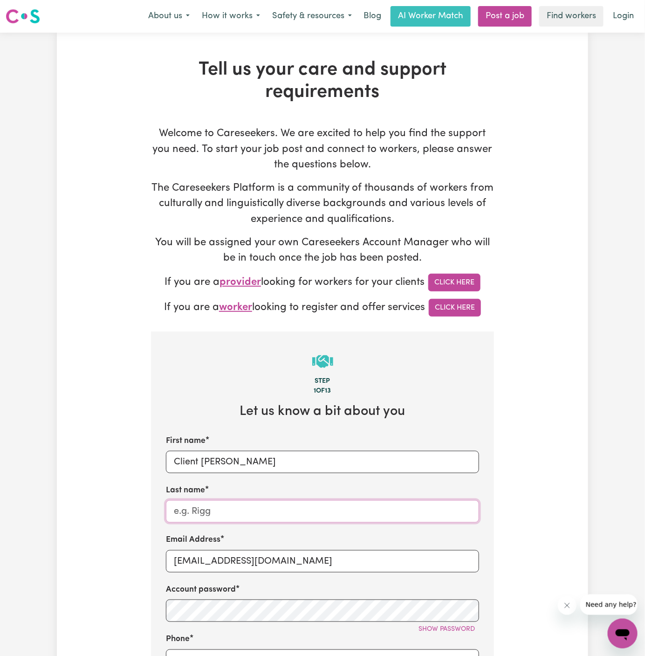
click at [205, 508] on input "Last name" at bounding box center [322, 511] width 313 height 22
click at [205, 508] on input "KNC" at bounding box center [322, 511] width 313 height 22
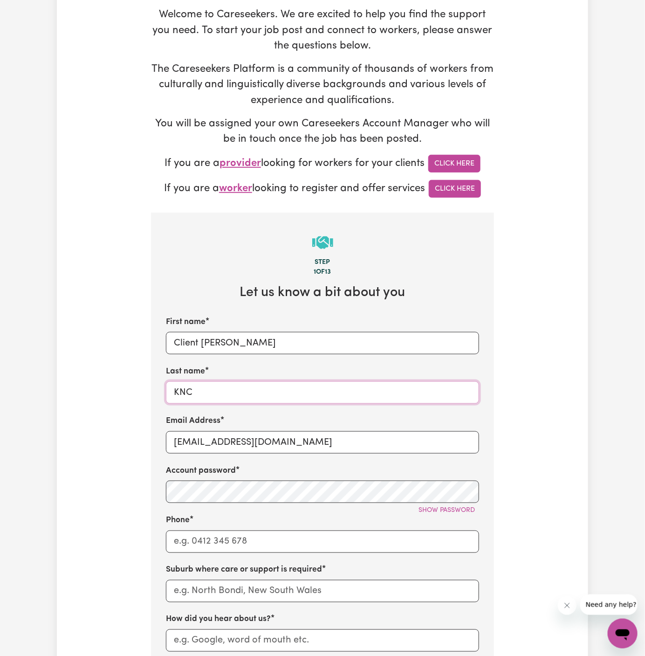
scroll to position [248, 0]
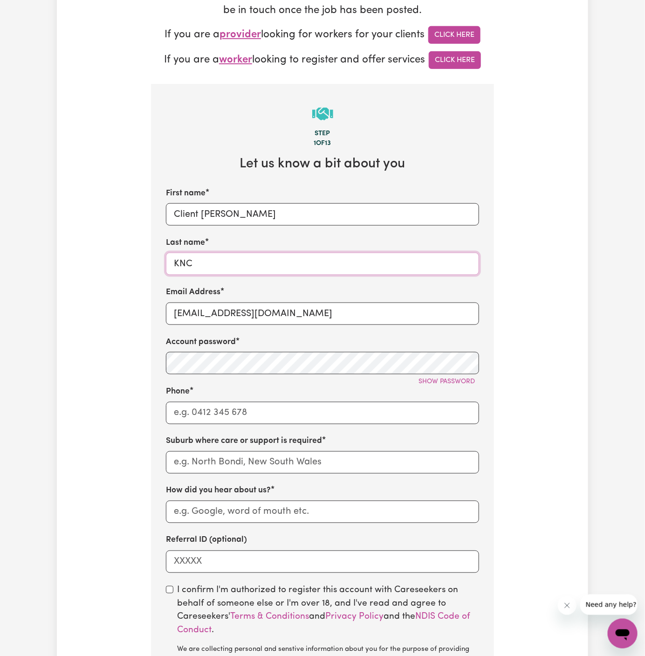
type input "KNC"
click at [213, 404] on input "Phone" at bounding box center [322, 413] width 313 height 22
type input "1300765465"
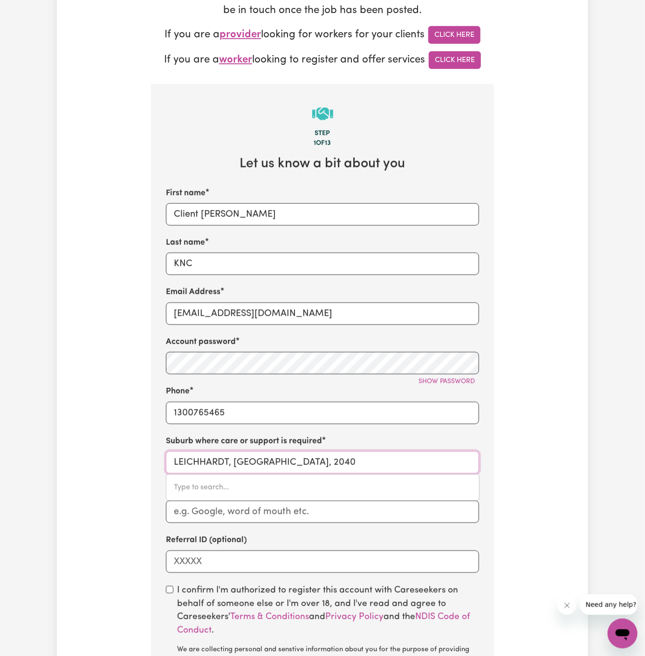
click at [275, 455] on input "LEICHHARDT, New South Wales, 2040" at bounding box center [322, 462] width 313 height 22
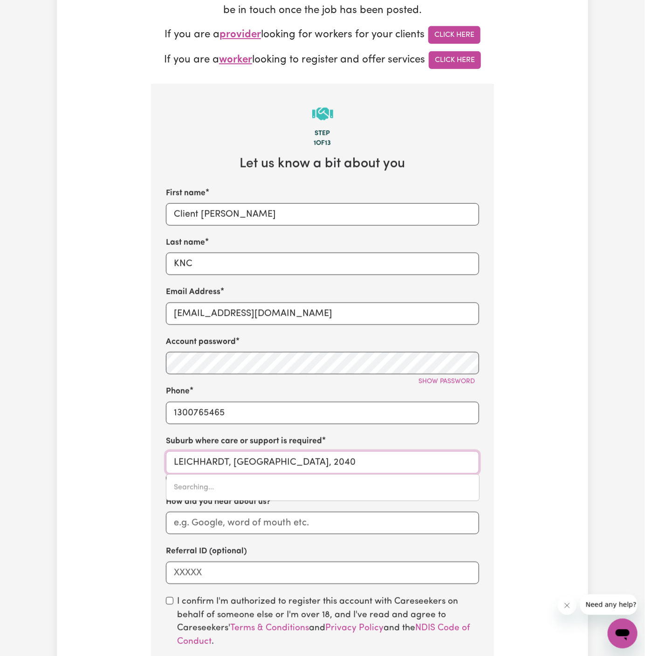
click at [275, 455] on input "LEICHHARDT, New South Wales, 2040" at bounding box center [322, 462] width 313 height 22
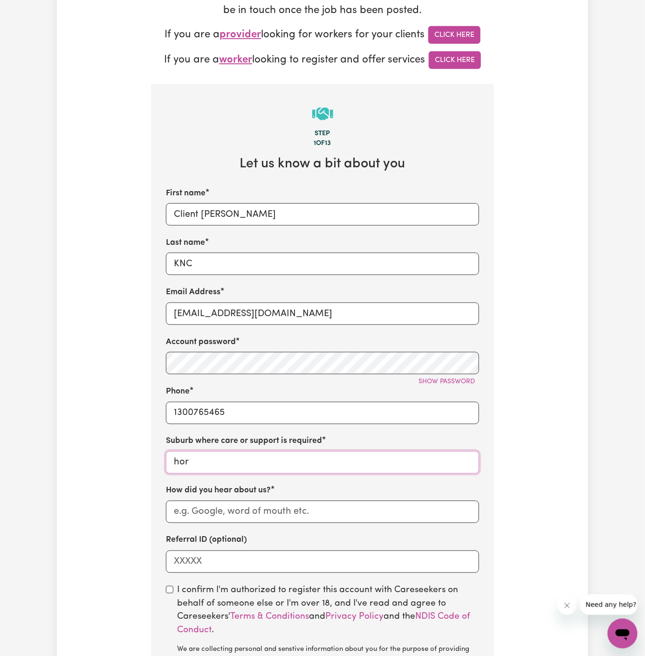
type input "horn"
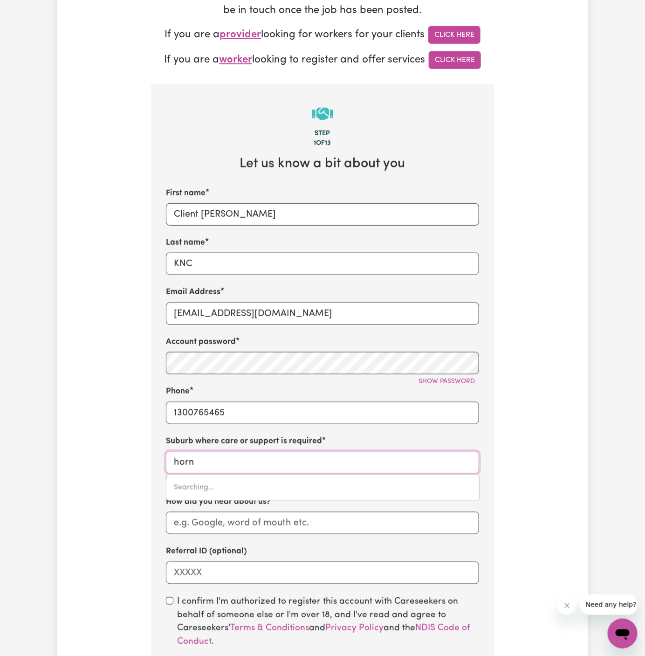
type input "horn ISLAND, Queensland, 4875"
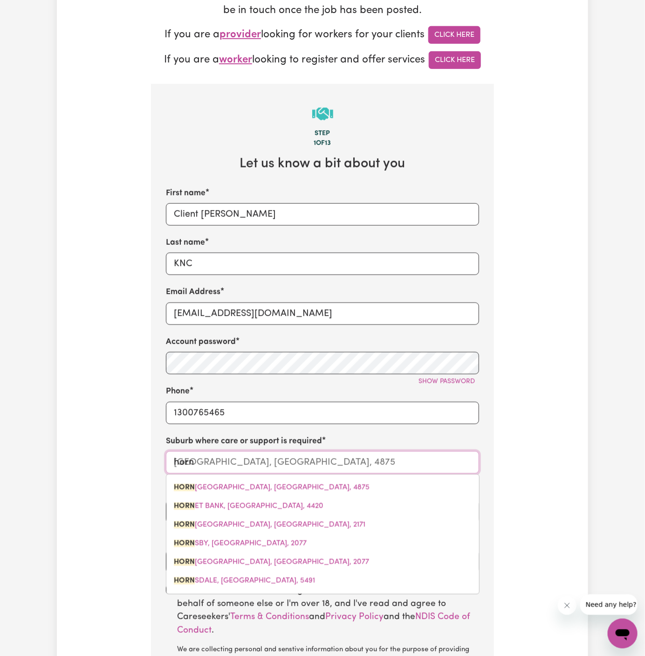
type input "horns"
type input "hornsby"
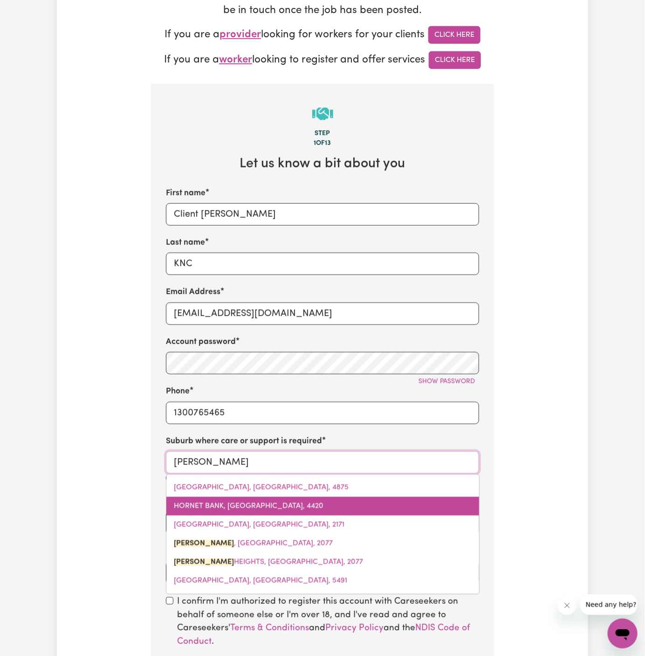
type input "hornsby, New South Wales, 2077"
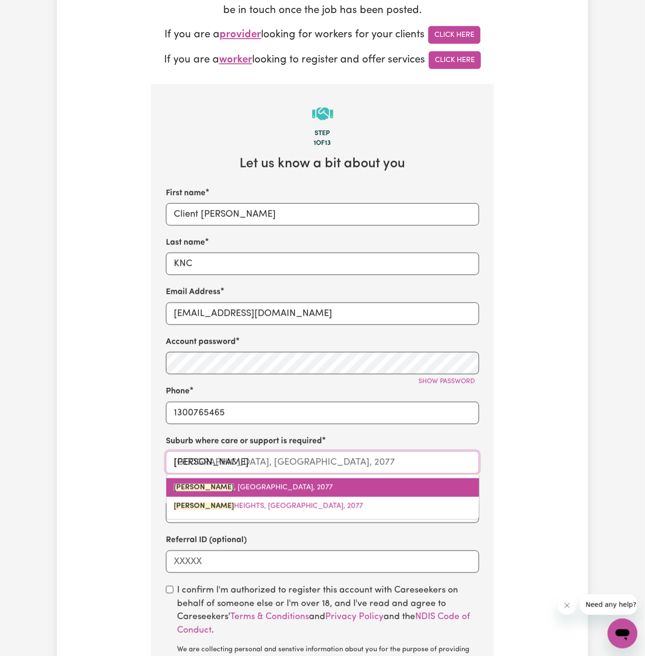
click at [243, 486] on span "HORNSBY , New South Wales, 2077" at bounding box center [253, 487] width 159 height 7
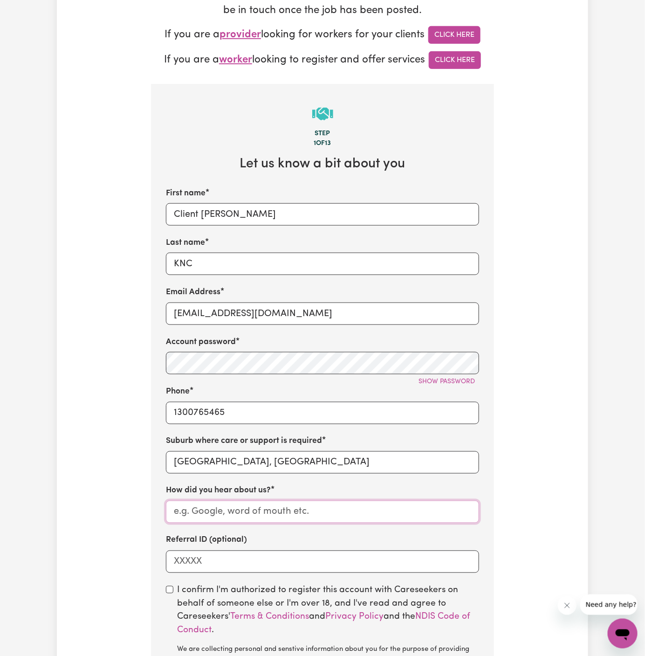
click at [234, 503] on input "How did you hear about us?" at bounding box center [322, 512] width 313 height 22
paste input "KNC"
type input "KNC"
click at [172, 588] on input "checkbox" at bounding box center [169, 589] width 7 height 7
checkbox input "true"
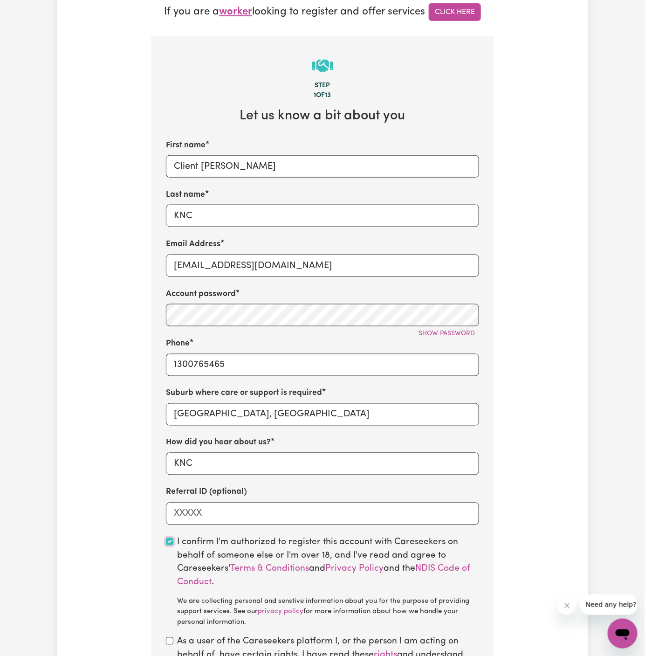
scroll to position [335, 0]
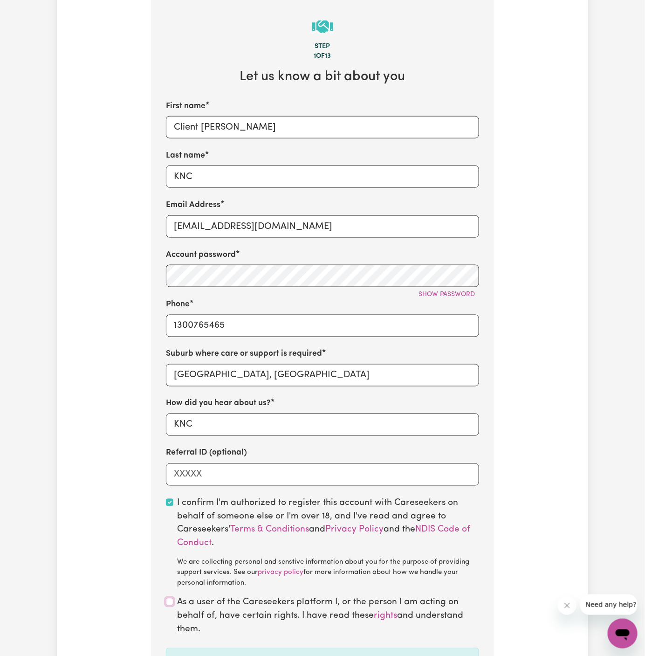
click at [167, 598] on input "checkbox" at bounding box center [169, 601] width 7 height 7
checkbox input "true"
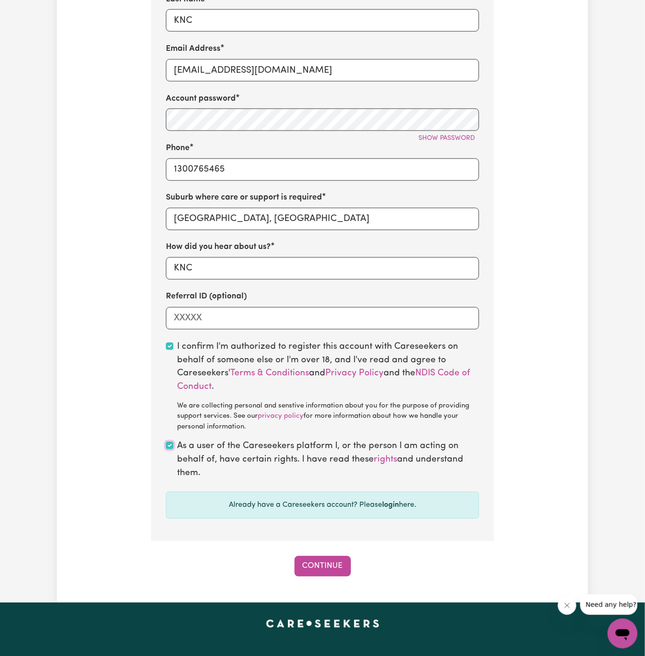
scroll to position [491, 0]
click at [323, 559] on button "Continue" at bounding box center [323, 566] width 56 height 21
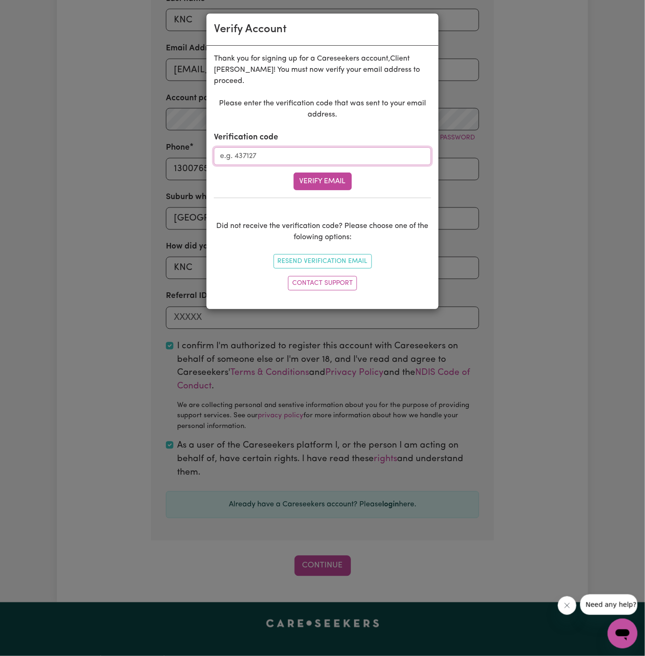
click at [277, 147] on input "Verification code" at bounding box center [322, 156] width 217 height 18
paste input "411919"
type input "411919"
click at [319, 172] on button "Verify Email" at bounding box center [323, 181] width 58 height 18
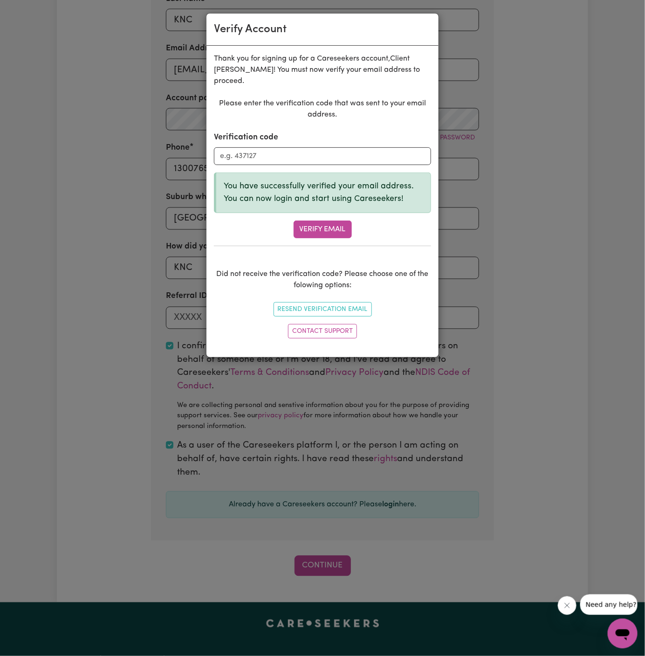
scroll to position [321, 0]
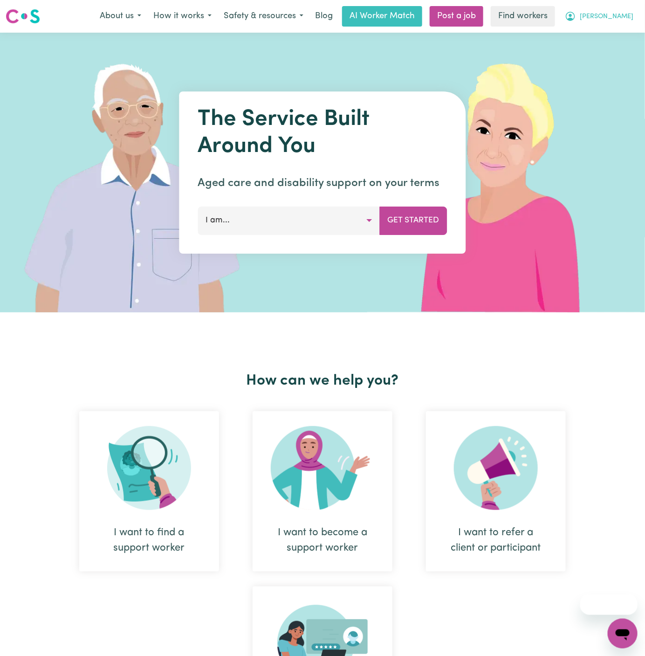
click at [628, 14] on span "[PERSON_NAME]" at bounding box center [607, 17] width 54 height 10
click at [620, 50] on link "Logout" at bounding box center [602, 54] width 74 height 18
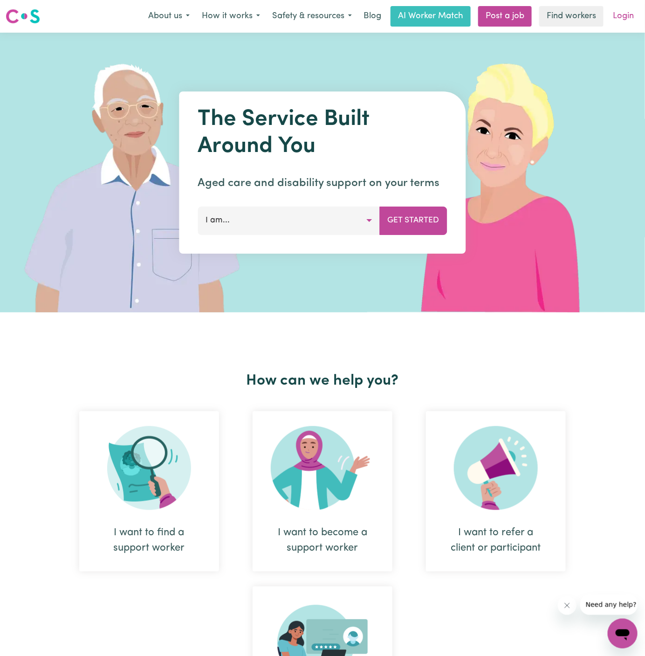
click at [621, 12] on link "Login" at bounding box center [623, 16] width 32 height 21
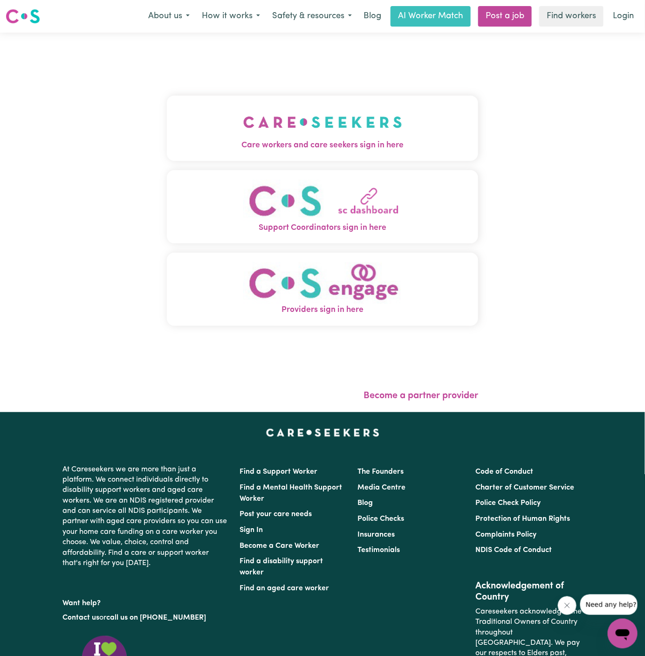
click at [351, 140] on span "Care workers and care seekers sign in here" at bounding box center [322, 145] width 311 height 12
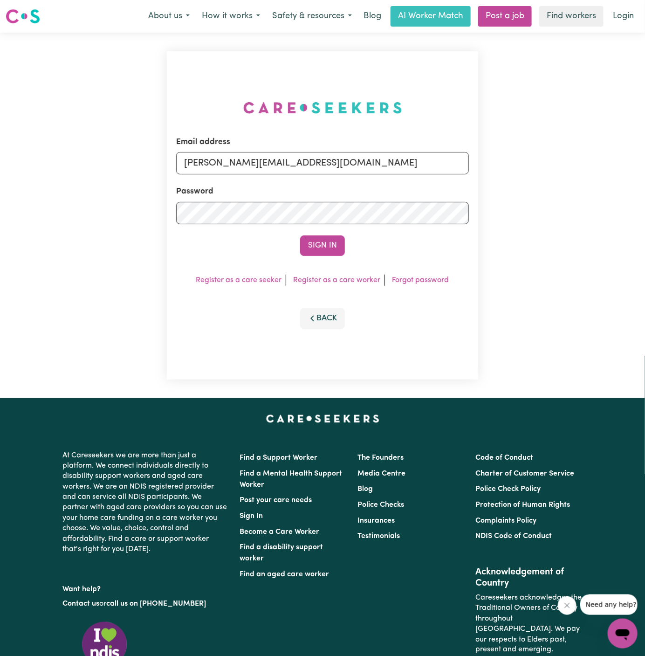
click at [379, 161] on input "[PERSON_NAME][EMAIL_ADDRESS][DOMAIN_NAME]" at bounding box center [322, 163] width 293 height 22
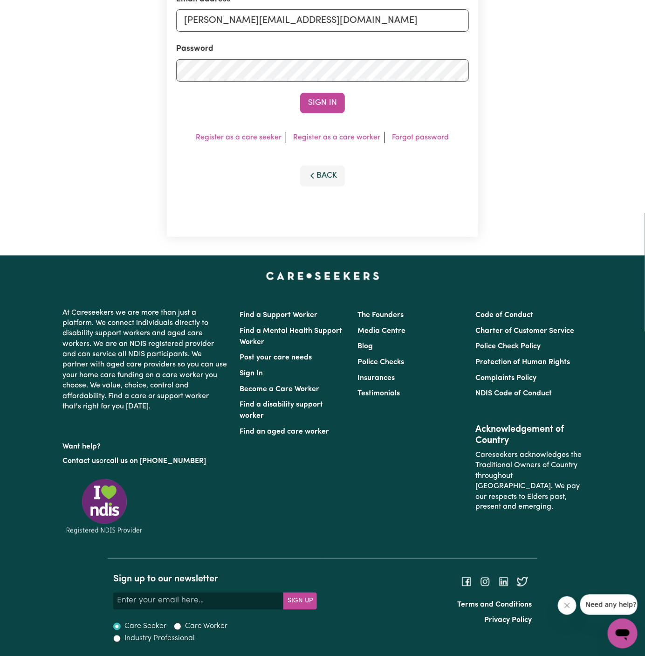
click at [299, 20] on input "[PERSON_NAME][EMAIL_ADDRESS][DOMAIN_NAME]" at bounding box center [322, 20] width 293 height 22
click at [256, 14] on input "[EMAIL_ADDRESS][DOMAIN_NAME]" at bounding box center [322, 20] width 293 height 22
drag, startPoint x: 237, startPoint y: 21, endPoint x: 551, endPoint y: 26, distance: 313.7
click at [551, 26] on div "Email address superuser~[EMAIL_ADDRESS][DOMAIN_NAME] Password Sign In Register …" at bounding box center [322, 72] width 645 height 365
type input "superuser~[EMAIL_ADDRESS][DOMAIN_NAME]"
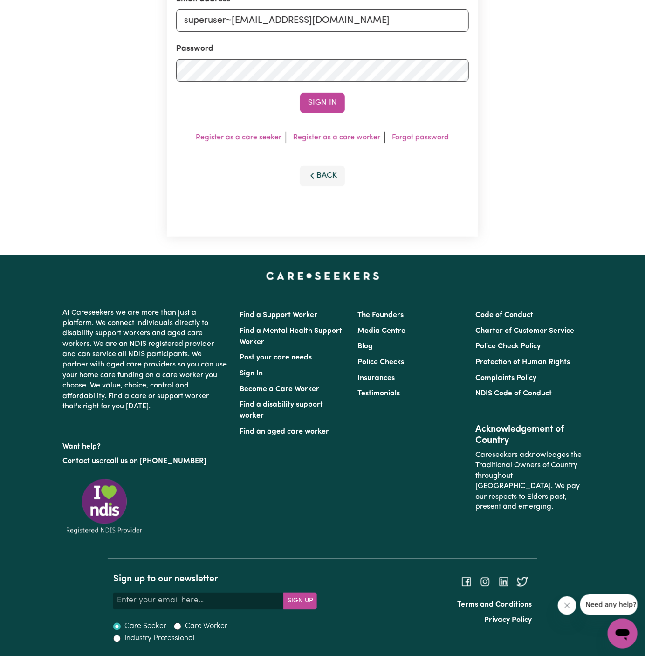
click at [300, 93] on button "Sign In" at bounding box center [322, 103] width 45 height 21
